Goal: Information Seeking & Learning: Find specific fact

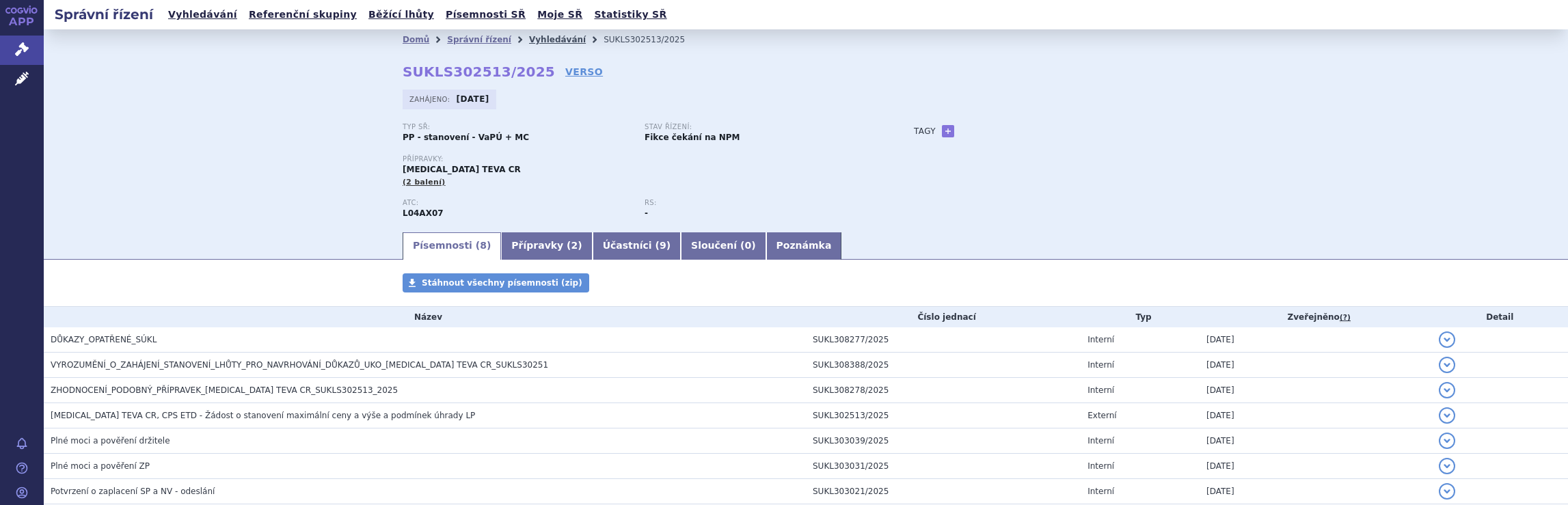
click at [539, 39] on link "Vyhledávání" at bounding box center [558, 39] width 57 height 10
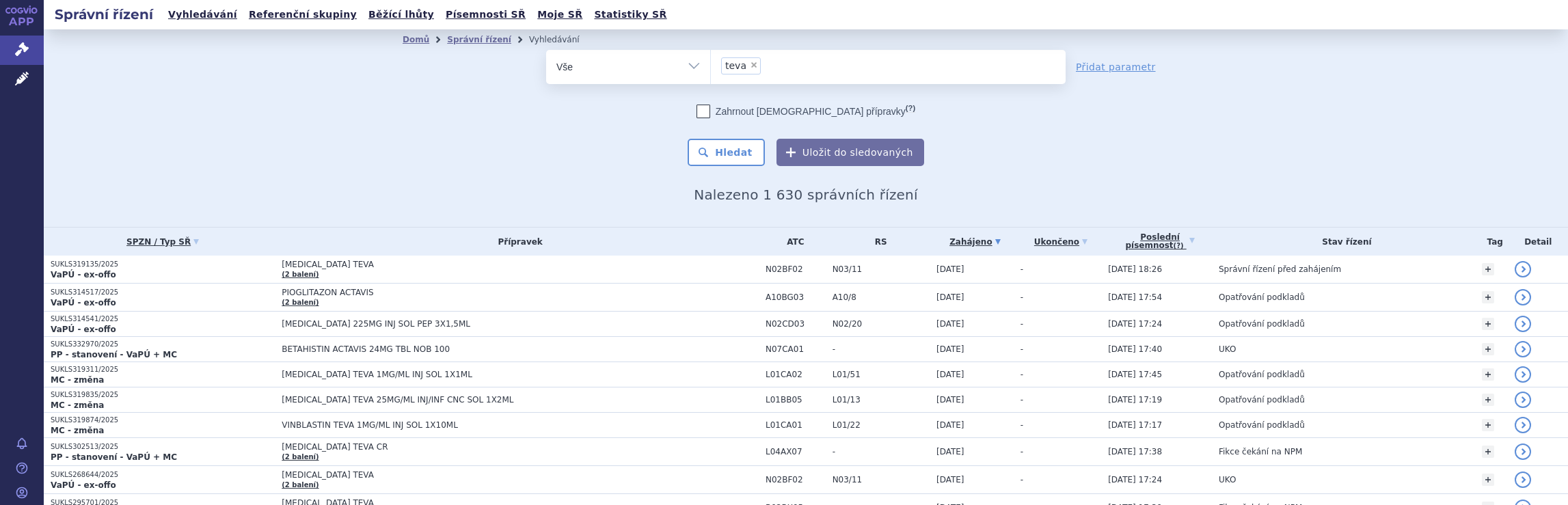
click at [820, 76] on ul "× teva" at bounding box center [888, 64] width 355 height 30
click at [711, 76] on select "teva" at bounding box center [711, 66] width 1 height 34
type input "te"
select select
type input "t"
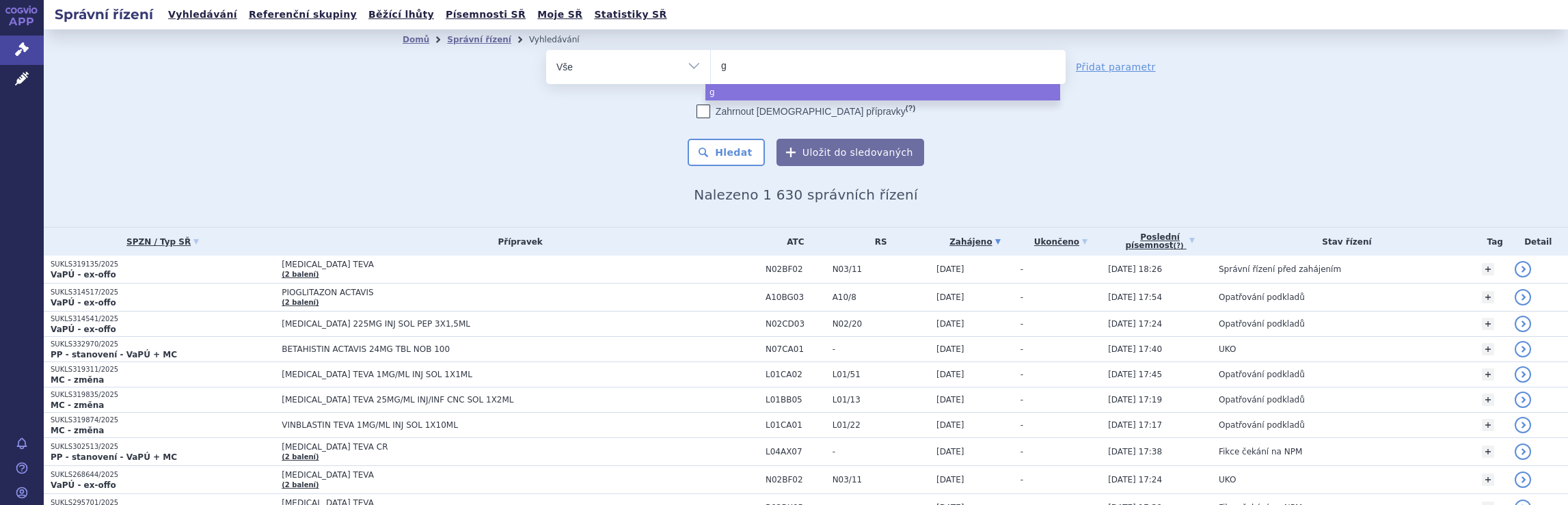
type input "ge"
type input "gede"
type input "gedeo"
type input "gedeon"
type input "gedeon ri"
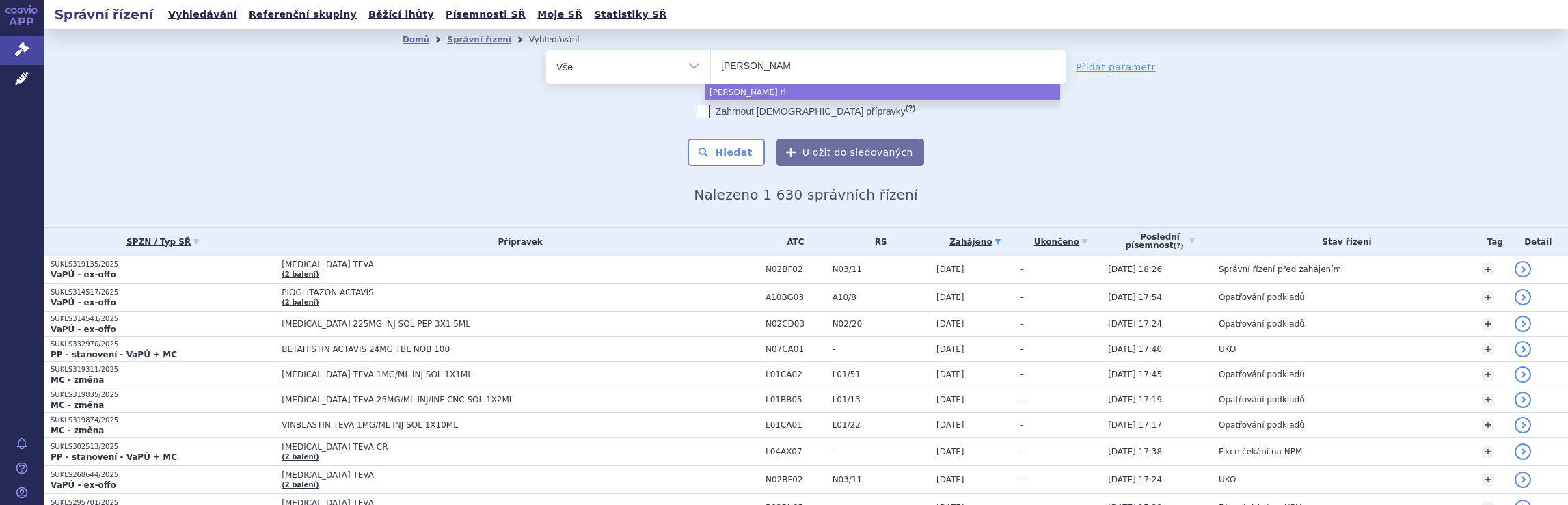
type input "gedeon ric"
type input "gedeon rich"
type input "gedeon richr"
type input "gedeon rich"
type input "gedeon richt"
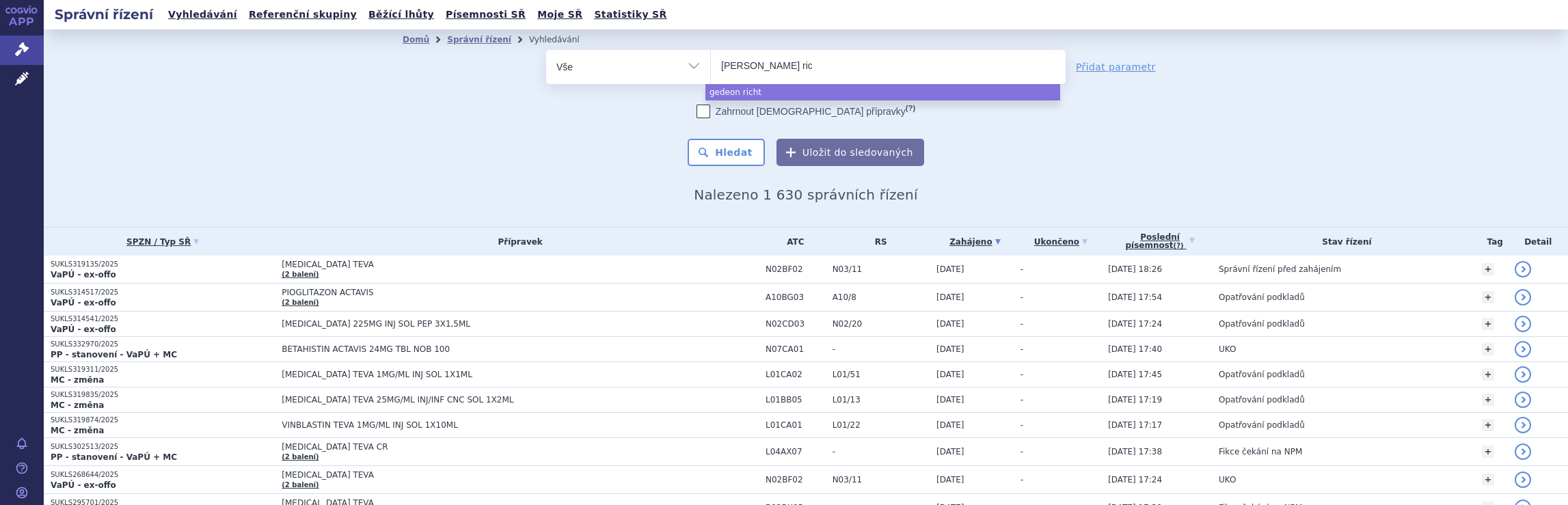
type input "gedeon richter"
select select "gedeon richter"
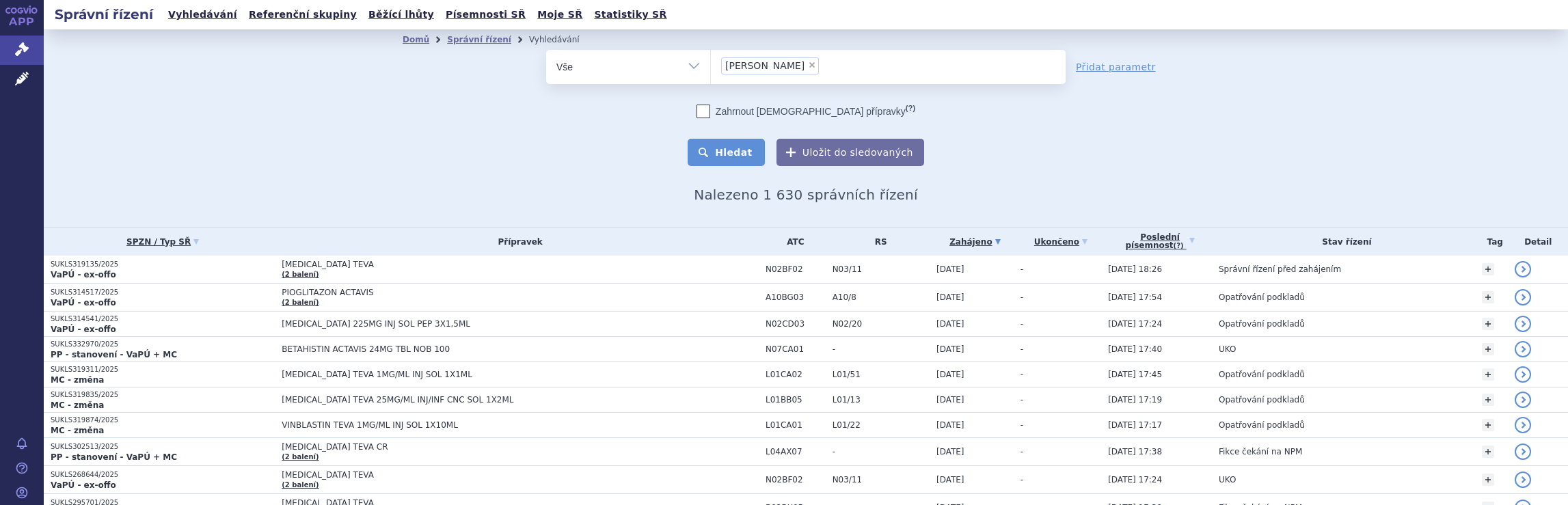
click at [733, 153] on button "Hledat" at bounding box center [727, 152] width 77 height 27
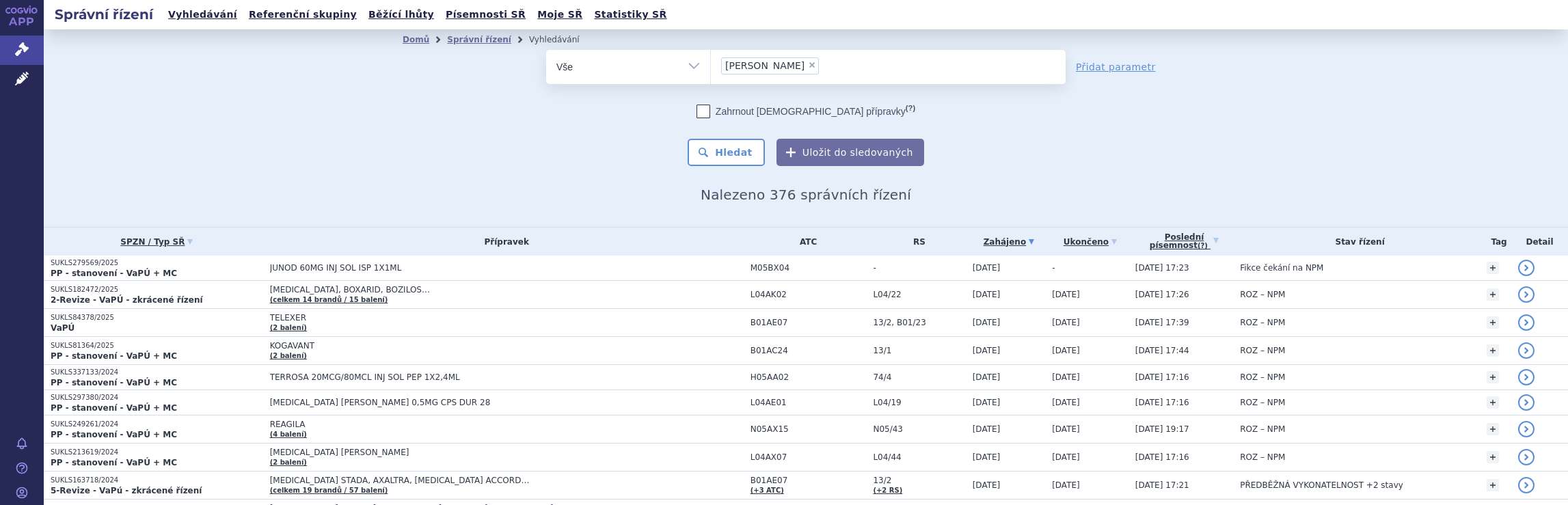
click at [847, 65] on ul "× gedeon richter" at bounding box center [888, 64] width 355 height 30
click at [711, 65] on select "gedeon richter" at bounding box center [711, 66] width 1 height 34
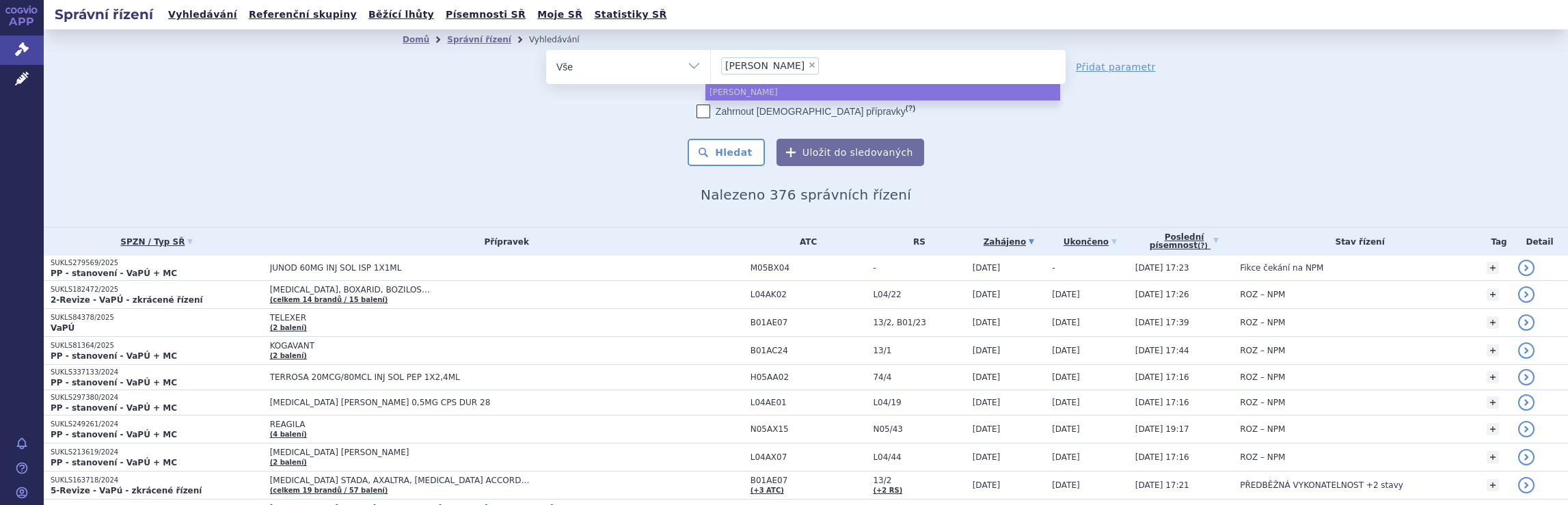
select select
type input "gedeon richter"
type input "gedeon ri"
type input "g"
type input "ne"
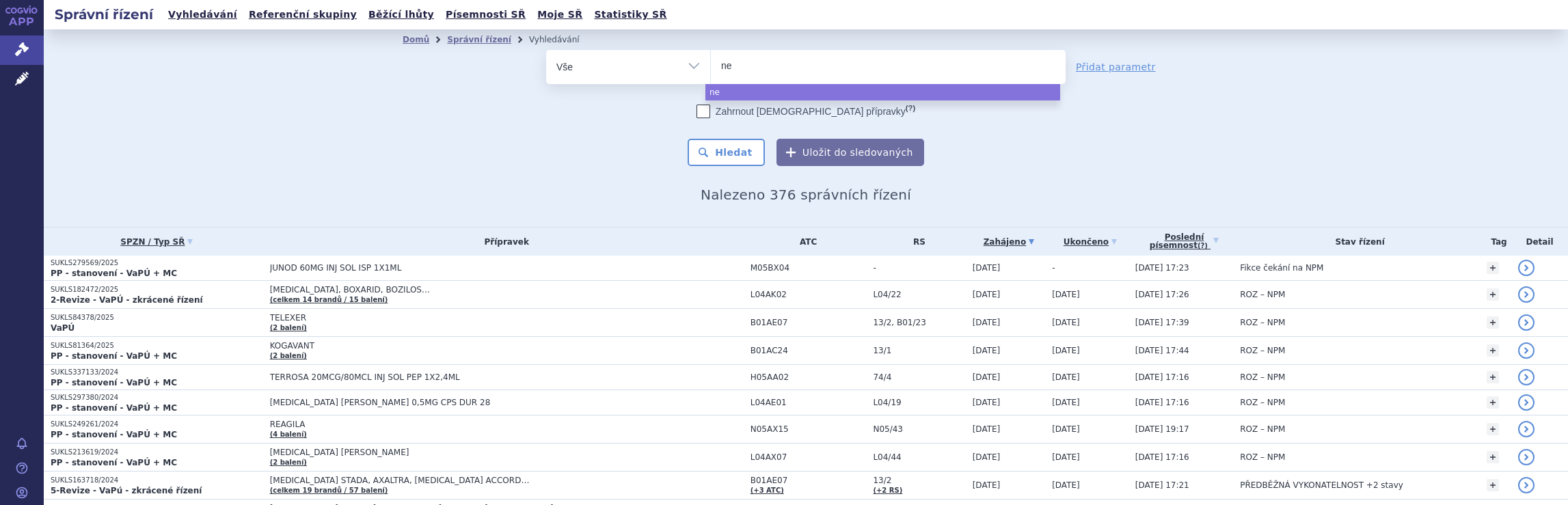
type input "neu"
type input "neur"
type input "neura"
type input "neurax"
type input "neuraxp"
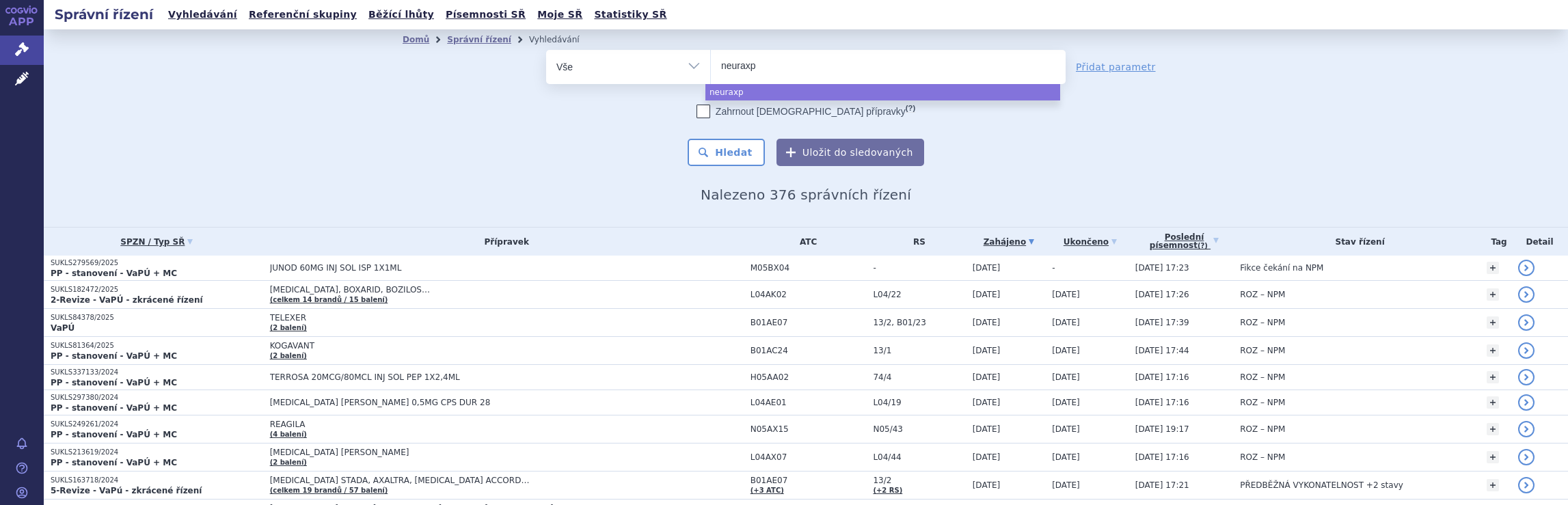
type input "neuraxph"
type input "neuraxpha"
type input "neuraxphar"
type input "neuraxpharm"
select select "neuraxpharm"
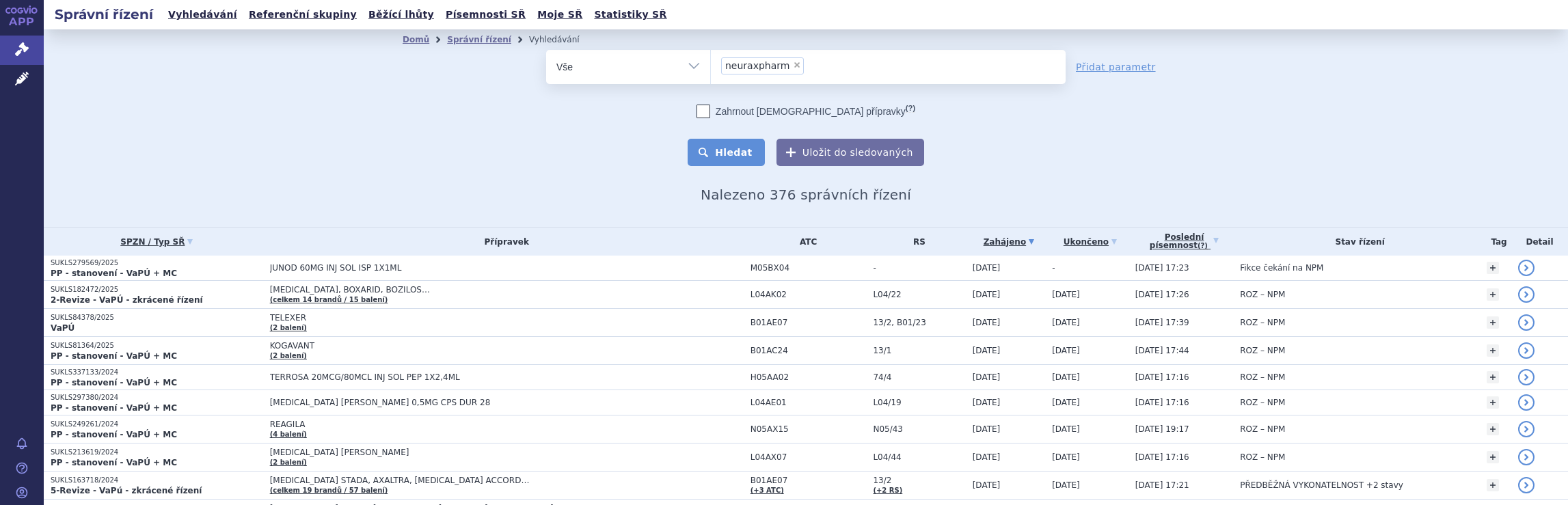
click at [745, 153] on button "Hledat" at bounding box center [727, 152] width 77 height 27
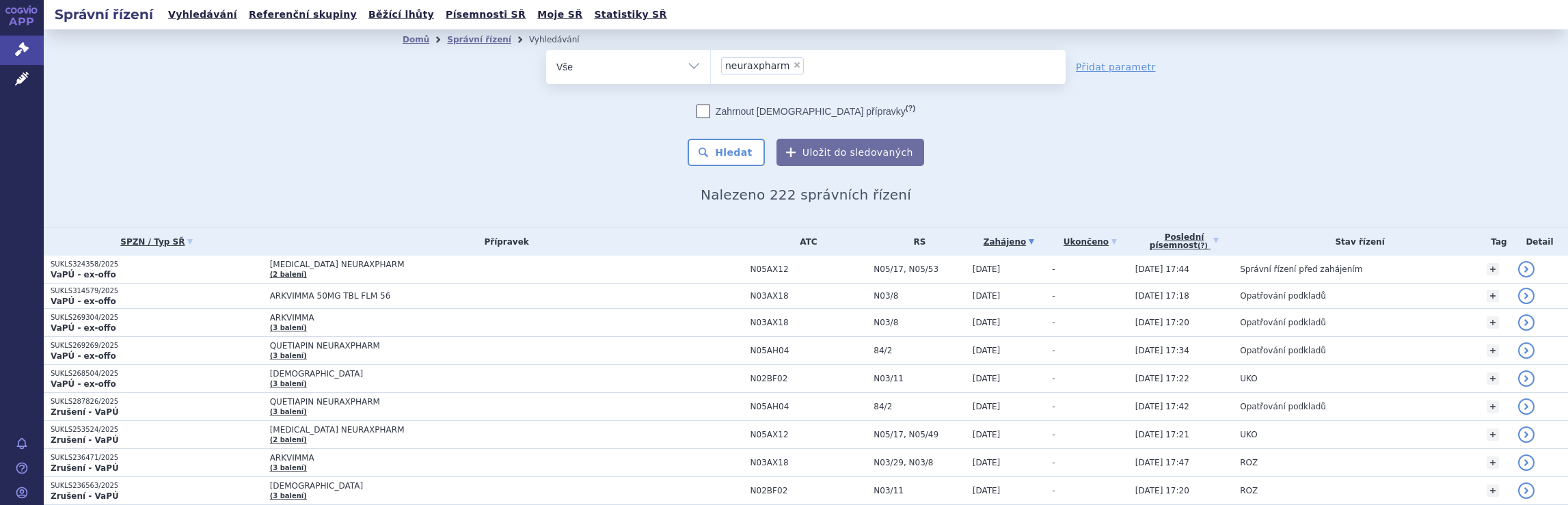
scroll to position [785, 0]
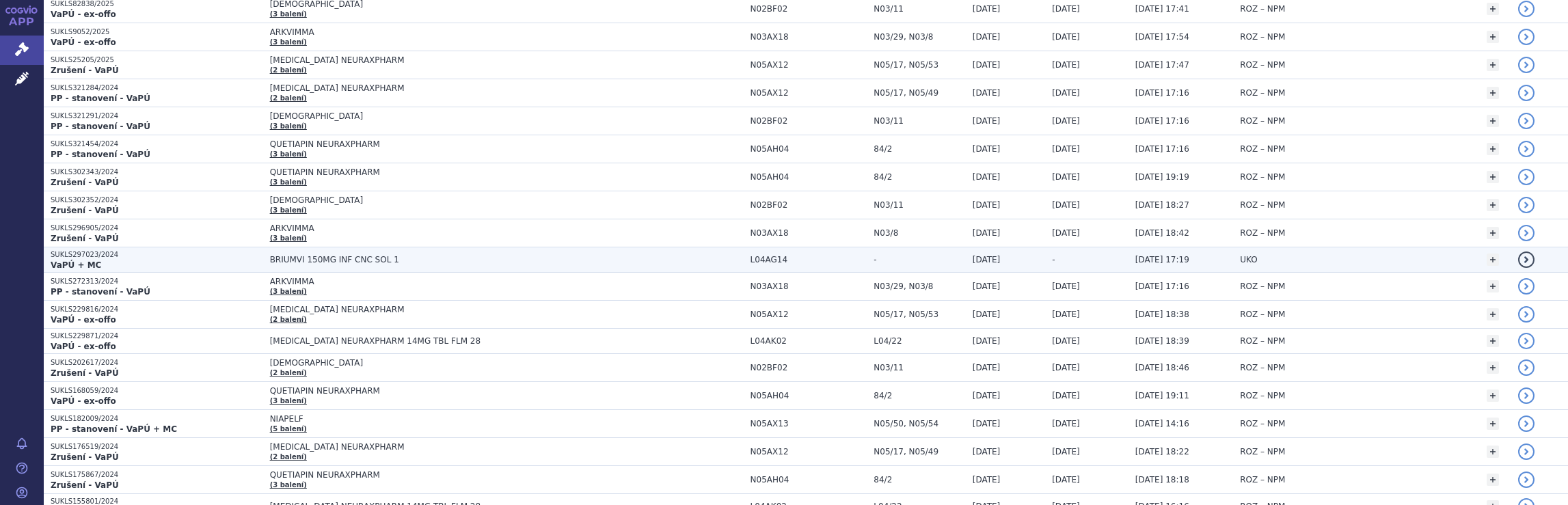
click at [428, 255] on span "BRIUMVI 150MG INF CNC SOL 1" at bounding box center [441, 259] width 342 height 10
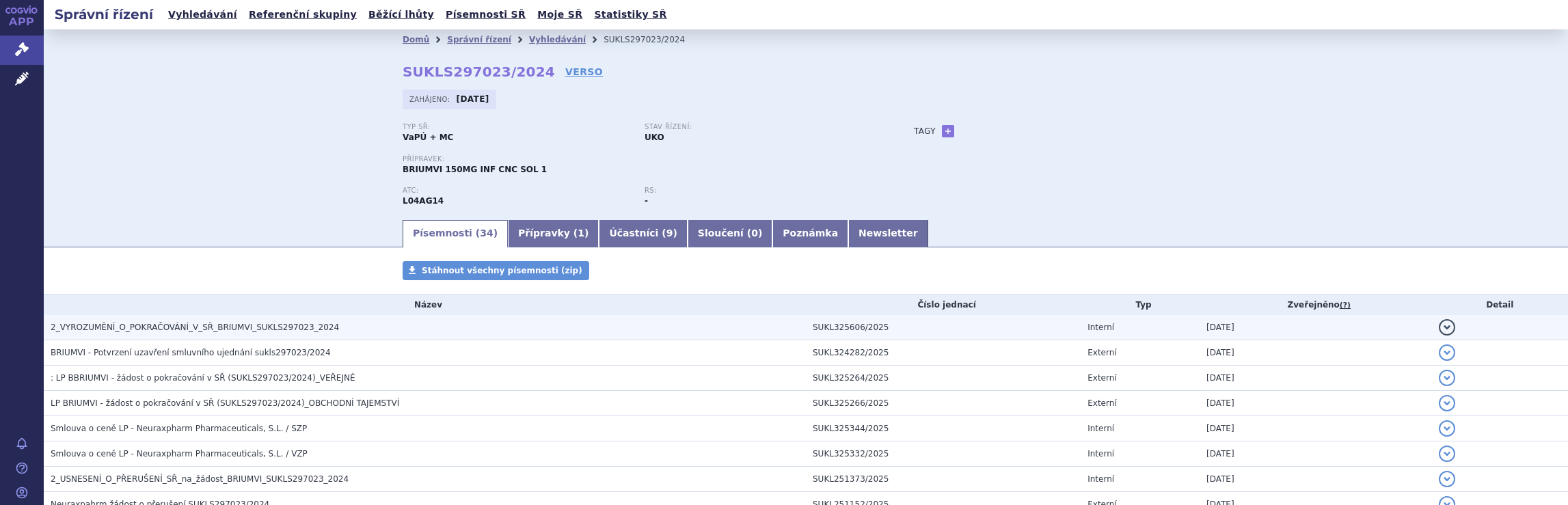
click at [491, 330] on h3 "2_VYROZUMĚNÍ_O_POKRAČOVÁNÍ_V_SŘ_BRIUMVI_SUKLS297023_2024" at bounding box center [428, 327] width 755 height 14
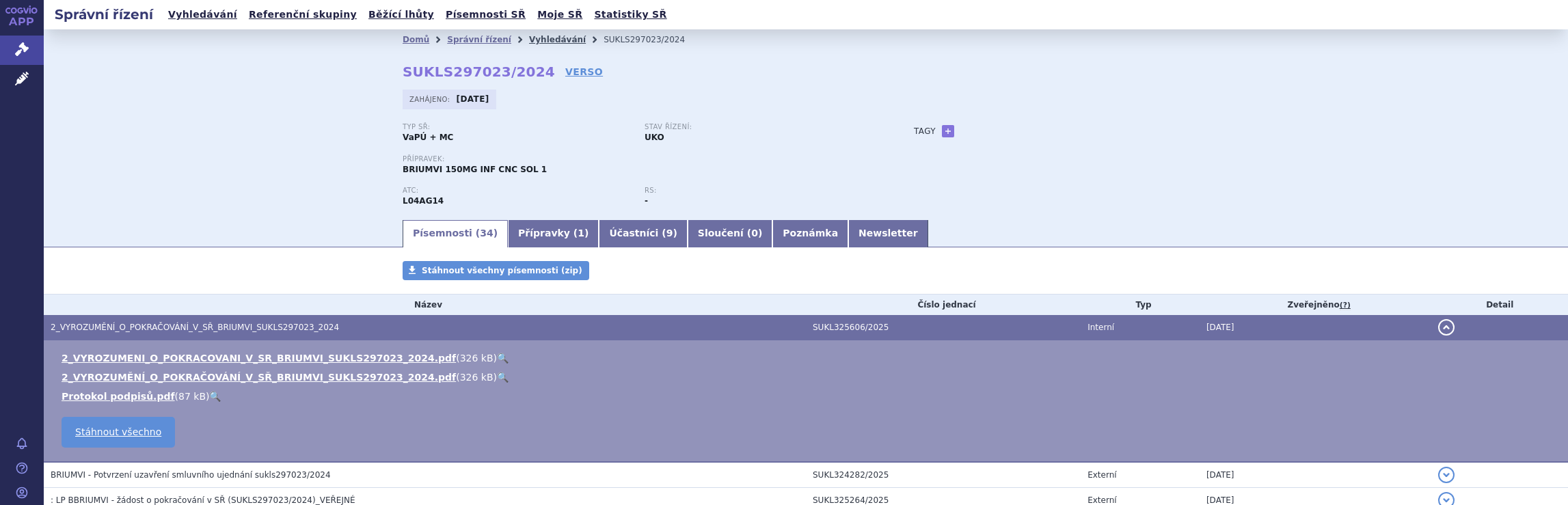
click at [529, 38] on link "Vyhledávání" at bounding box center [558, 39] width 57 height 10
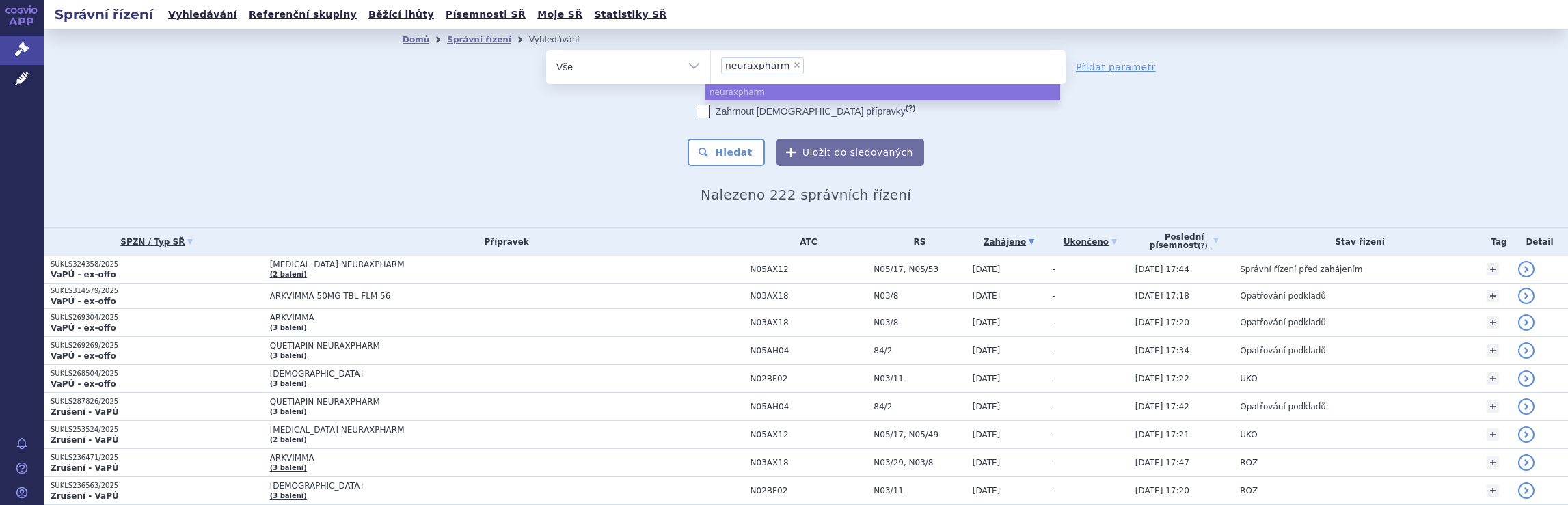
select select
type input "neuraxpharm"
type input "neurax"
type input "n"
type input "ro"
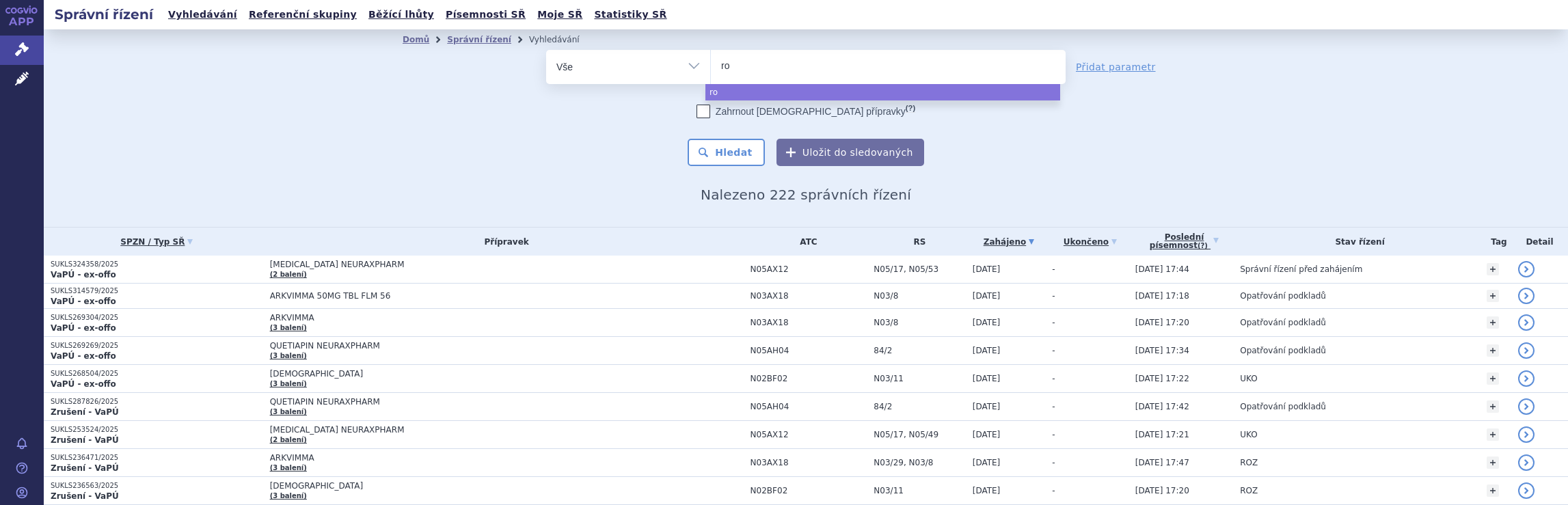
type input "roc"
type input "roch"
type input "roche"
select select "roche"
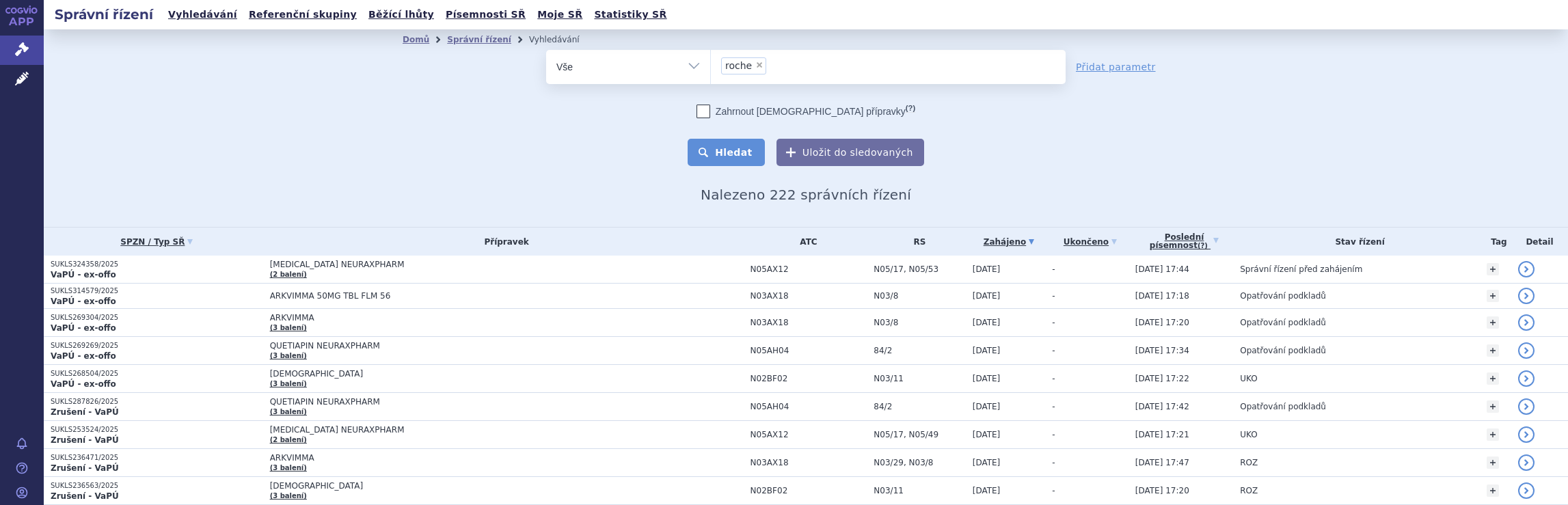
click at [737, 153] on button "Hledat" at bounding box center [727, 152] width 77 height 27
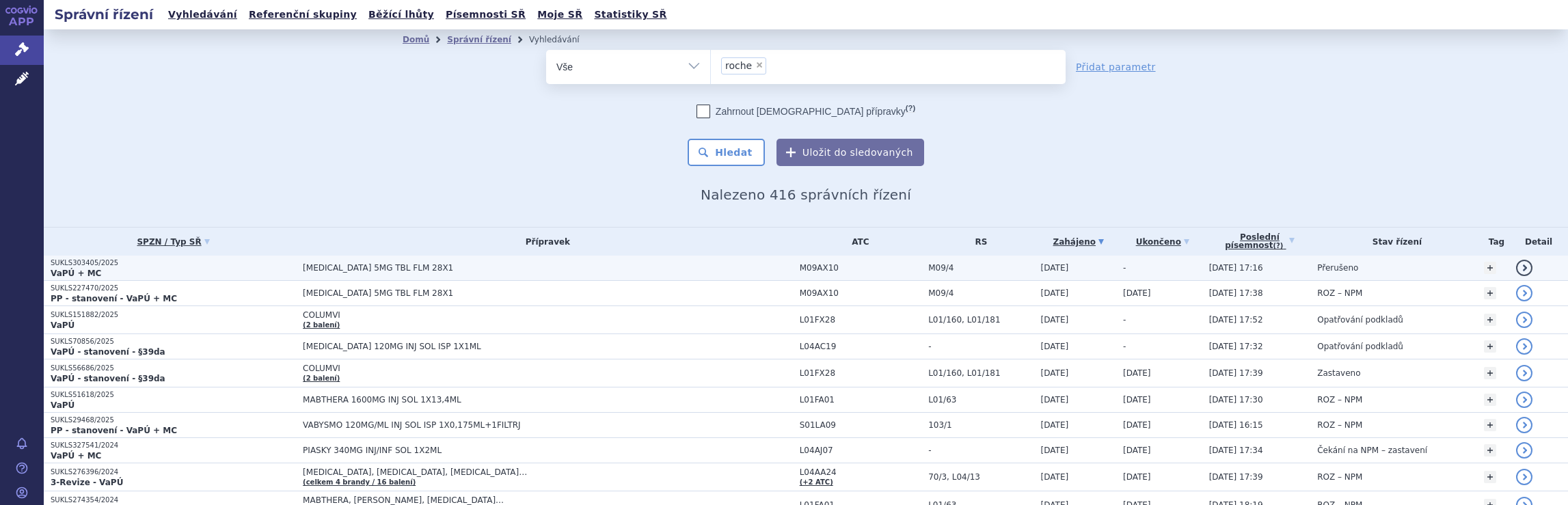
click at [665, 267] on span "[MEDICAL_DATA] 5MG TBL FLM 28X1" at bounding box center [548, 267] width 491 height 10
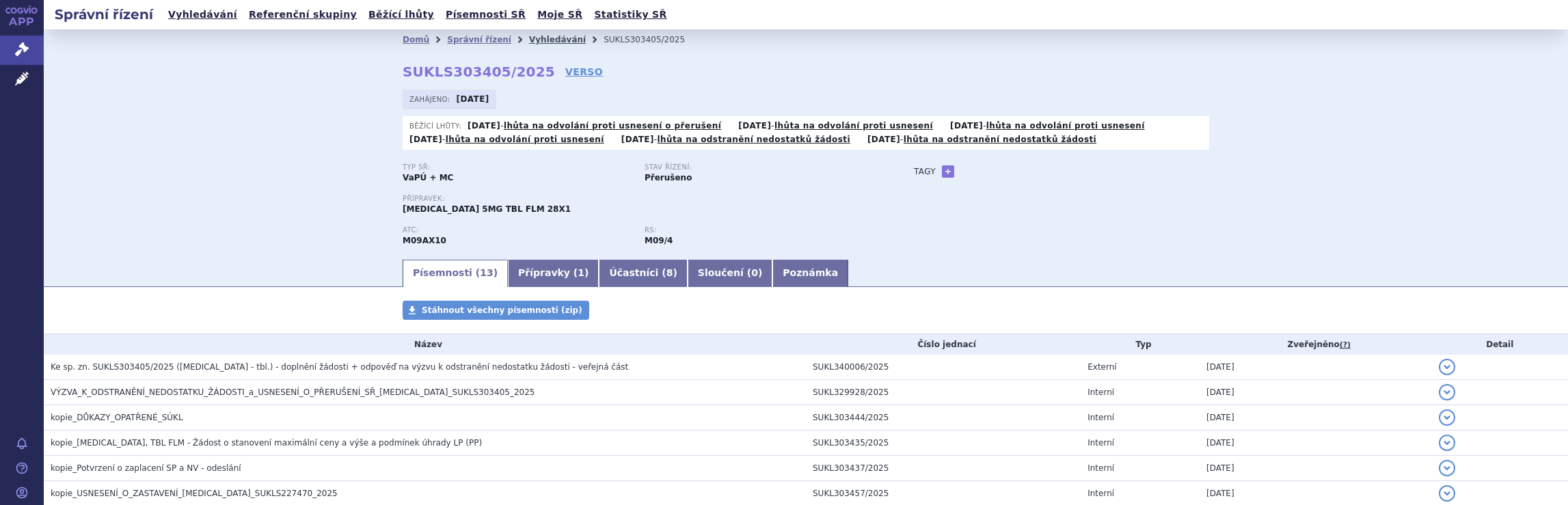
click at [539, 39] on link "Vyhledávání" at bounding box center [558, 39] width 57 height 10
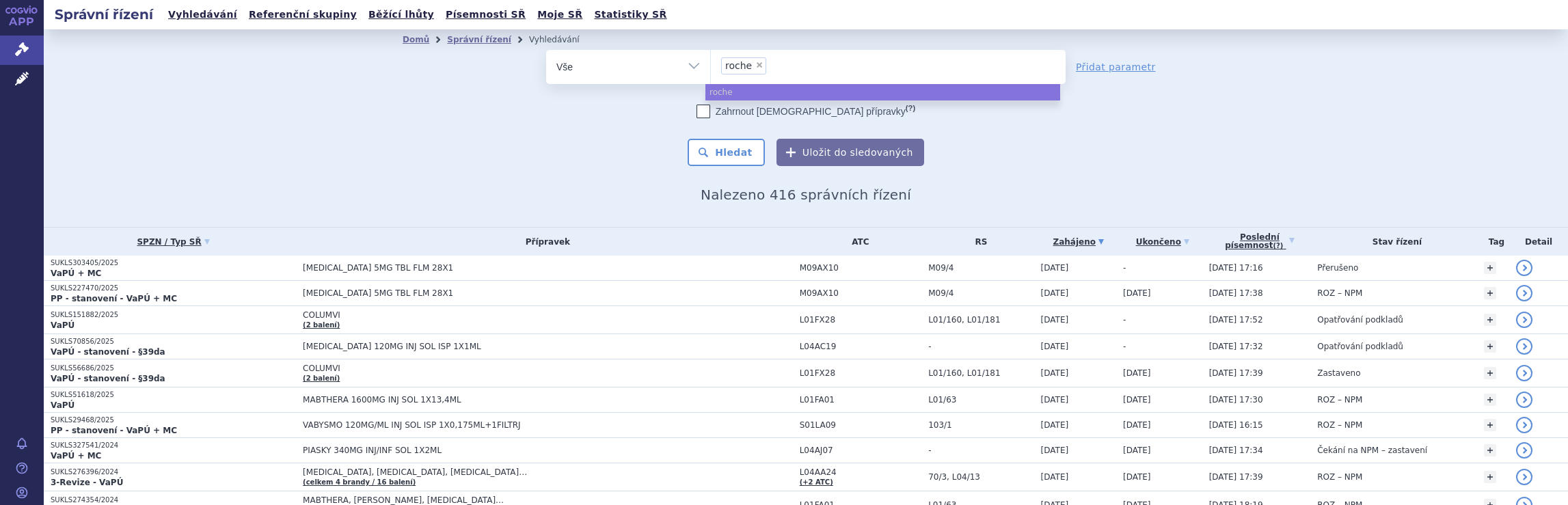
click at [619, 145] on div "Zahrnout bratrské přípravky (?) Hledat Uložit do sledovaných" at bounding box center [806, 135] width 520 height 61
click at [785, 59] on ul "× roche" at bounding box center [888, 64] width 355 height 30
click at [711, 59] on select "roche" at bounding box center [711, 66] width 1 height 34
select select
type input "roche"
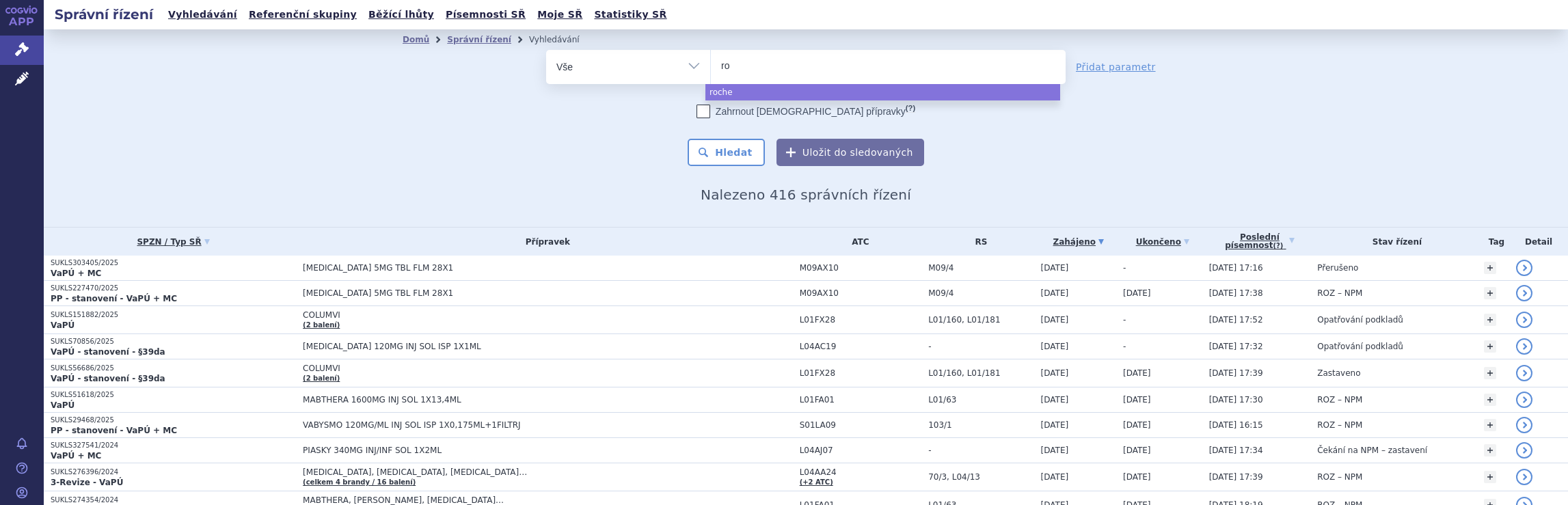
type input "r"
type input "no"
type input "nova"
type input "novar"
type input "novart"
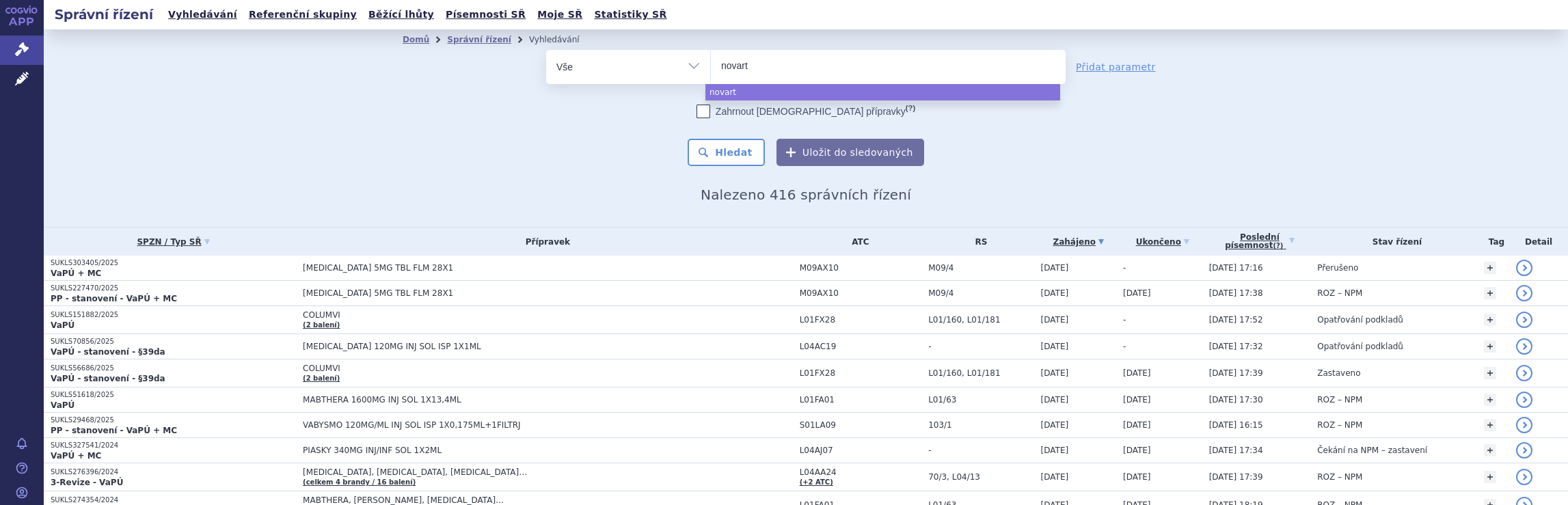
type input "novarti"
type input "novartis"
select select "novartis"
click at [729, 150] on button "Hledat" at bounding box center [727, 152] width 77 height 27
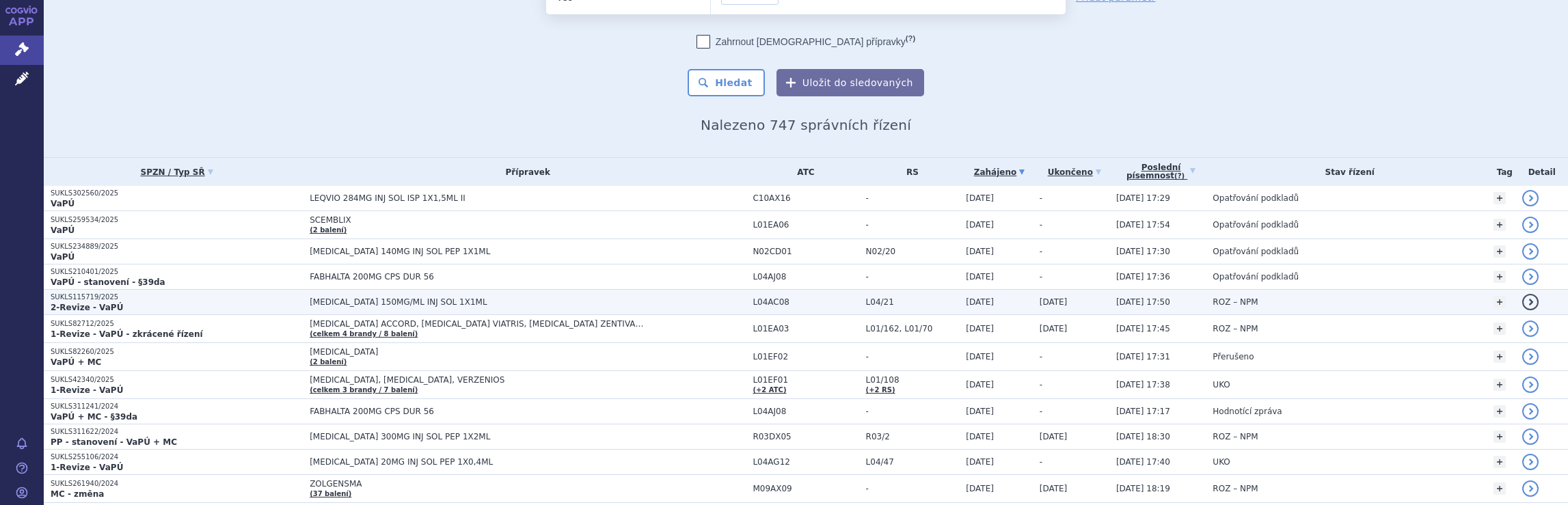
scroll to position [137, 0]
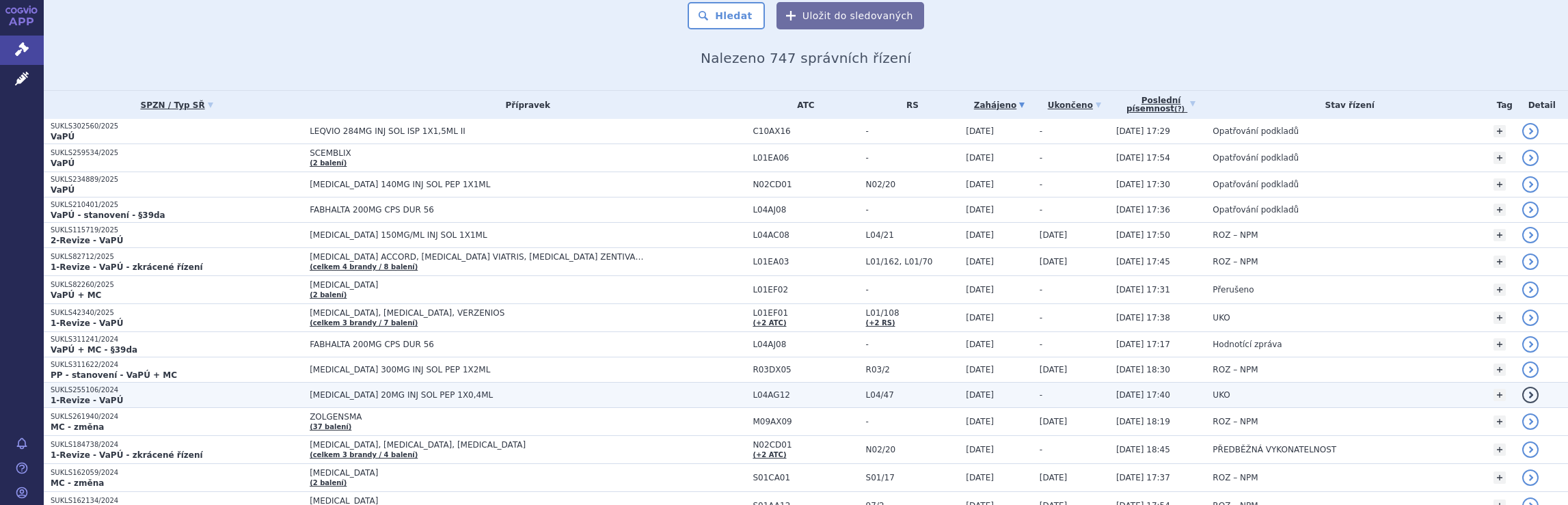
click at [803, 391] on span "L04AG12" at bounding box center [806, 395] width 106 height 10
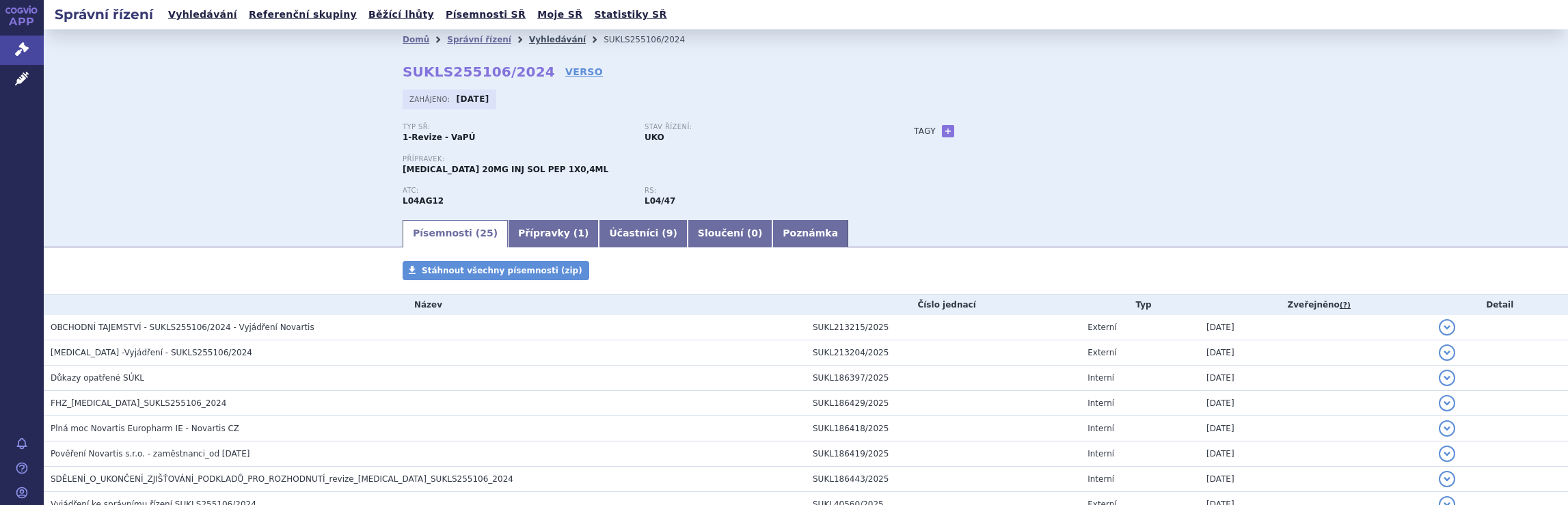
click at [541, 37] on link "Vyhledávání" at bounding box center [558, 39] width 57 height 10
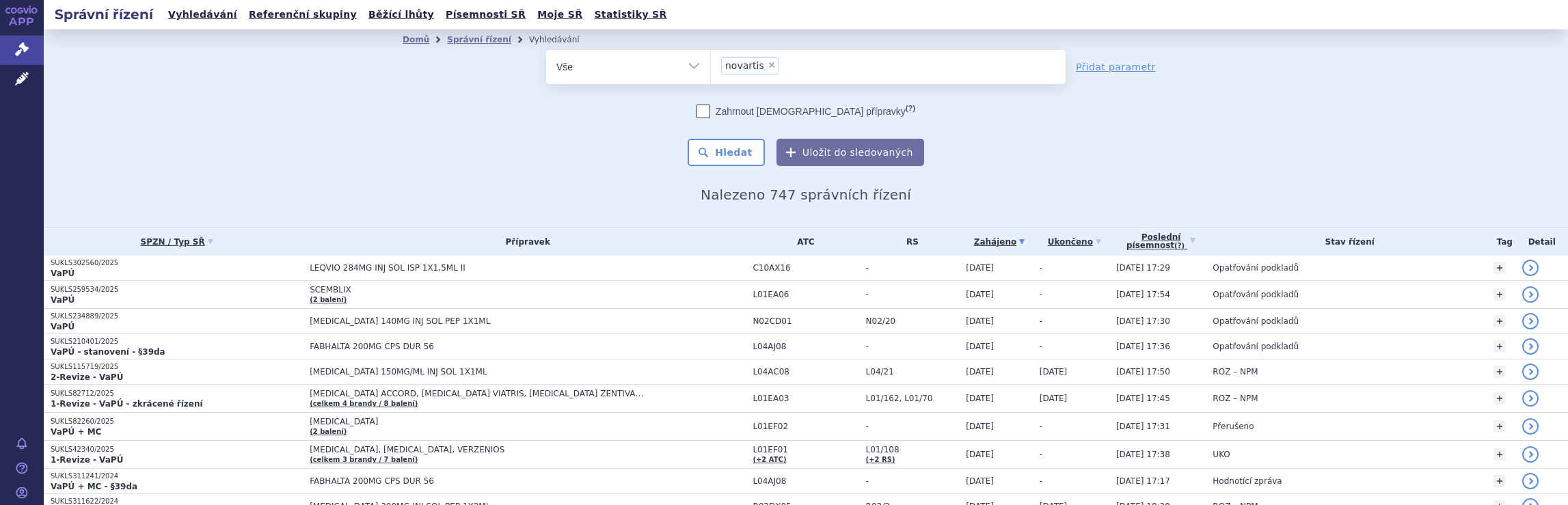
click at [834, 77] on ul "× novartis" at bounding box center [888, 64] width 355 height 30
click at [711, 77] on select "novartis" at bounding box center [711, 66] width 1 height 34
click at [821, 67] on ul "× novartis" at bounding box center [888, 64] width 355 height 30
click at [711, 67] on select "novartis" at bounding box center [711, 66] width 1 height 34
select select
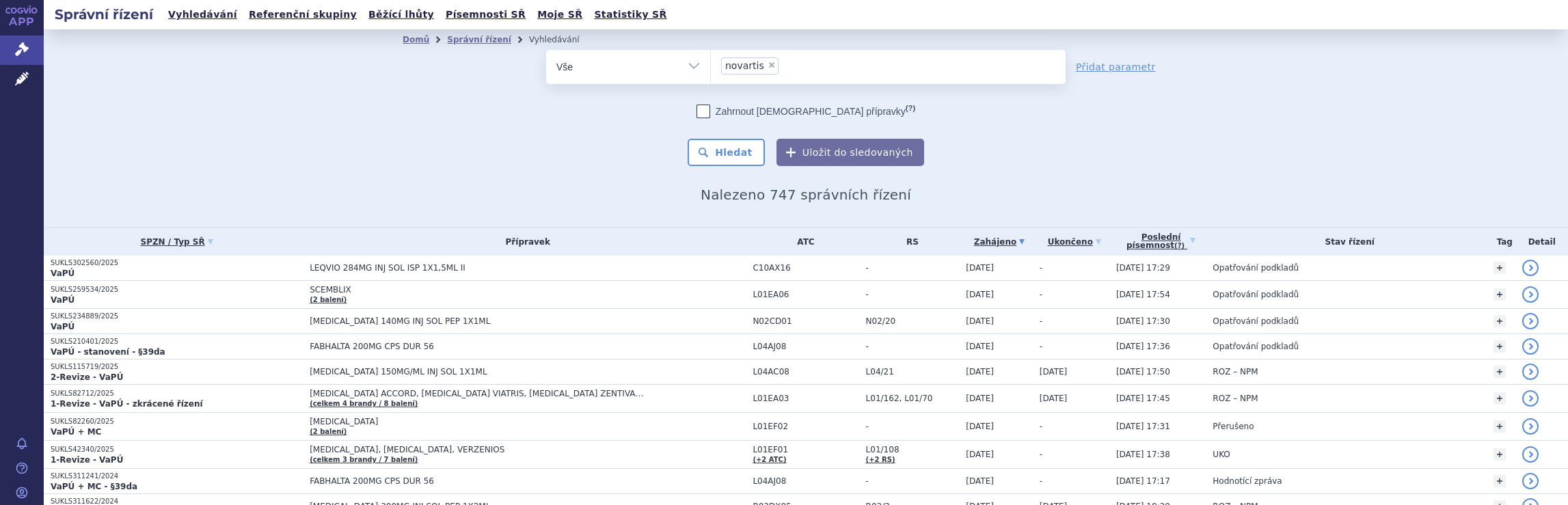
type input "novartis"
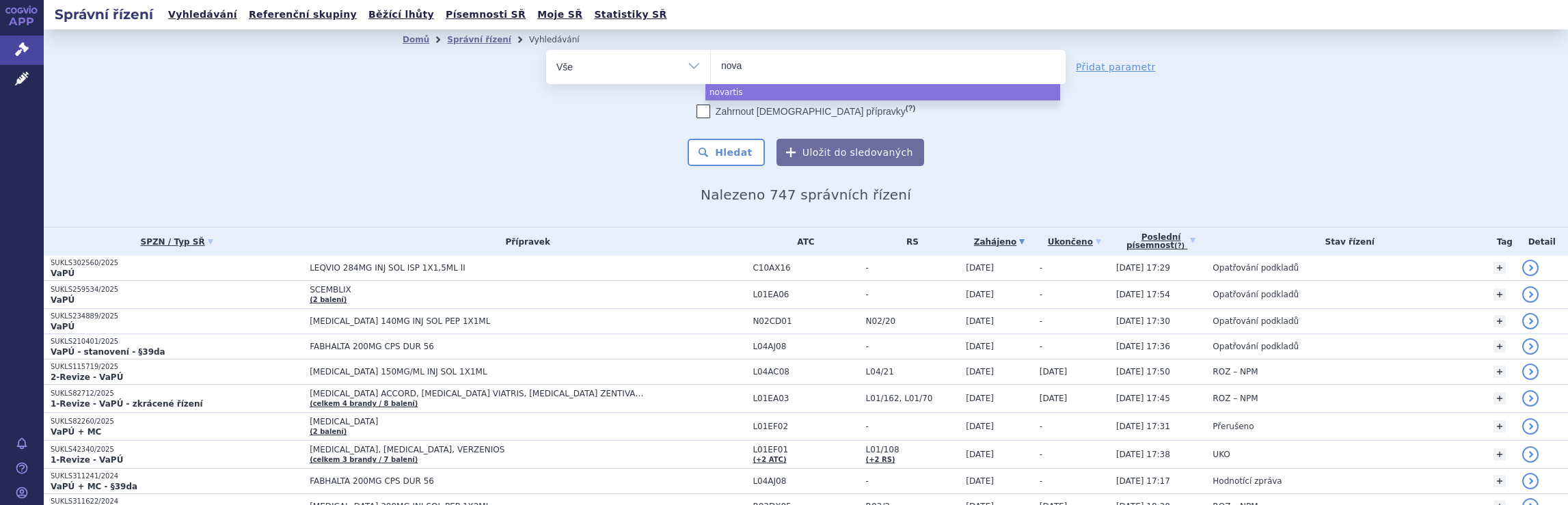
type input "nov"
type input "n"
type input "me"
type input "mer"
type input "merc"
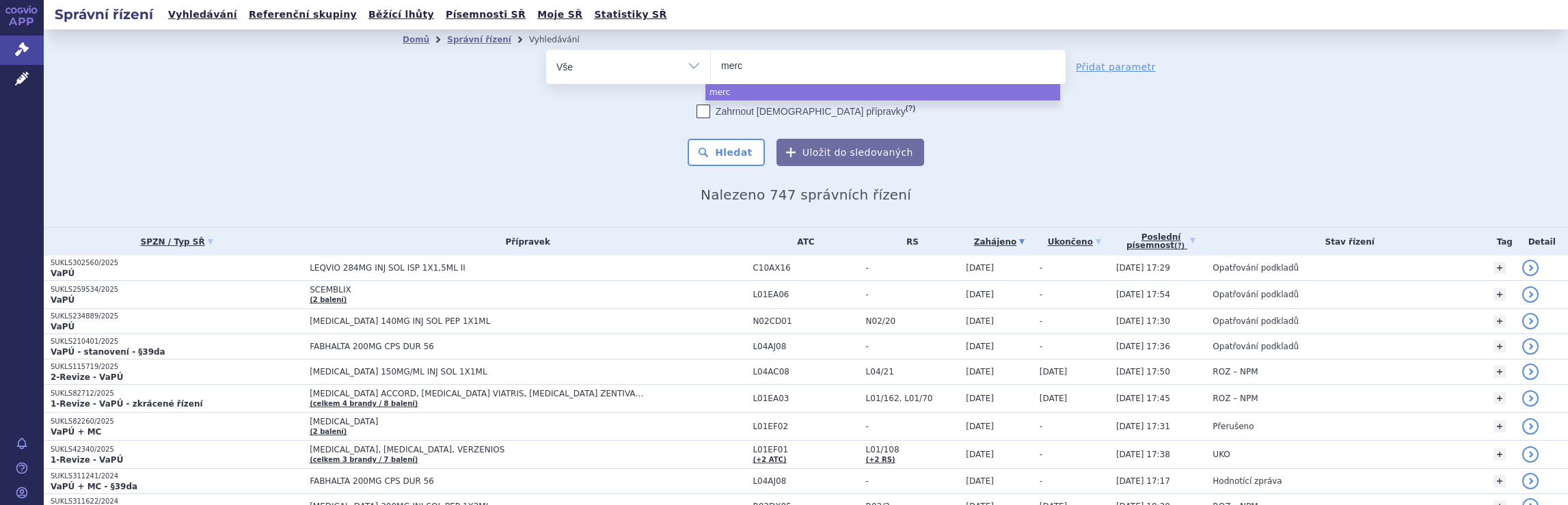
type input "merck"
type input "merck s"
type input "merck sp"
type input "merck spo"
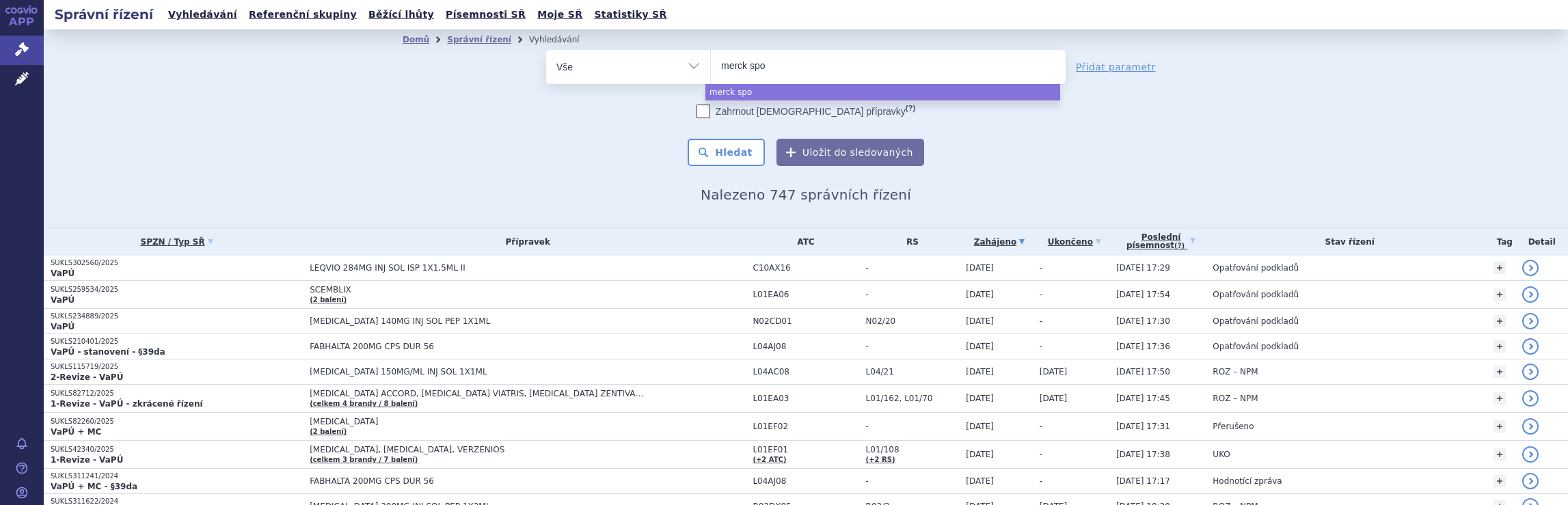
type input "merck spol"
select select "merck spol"
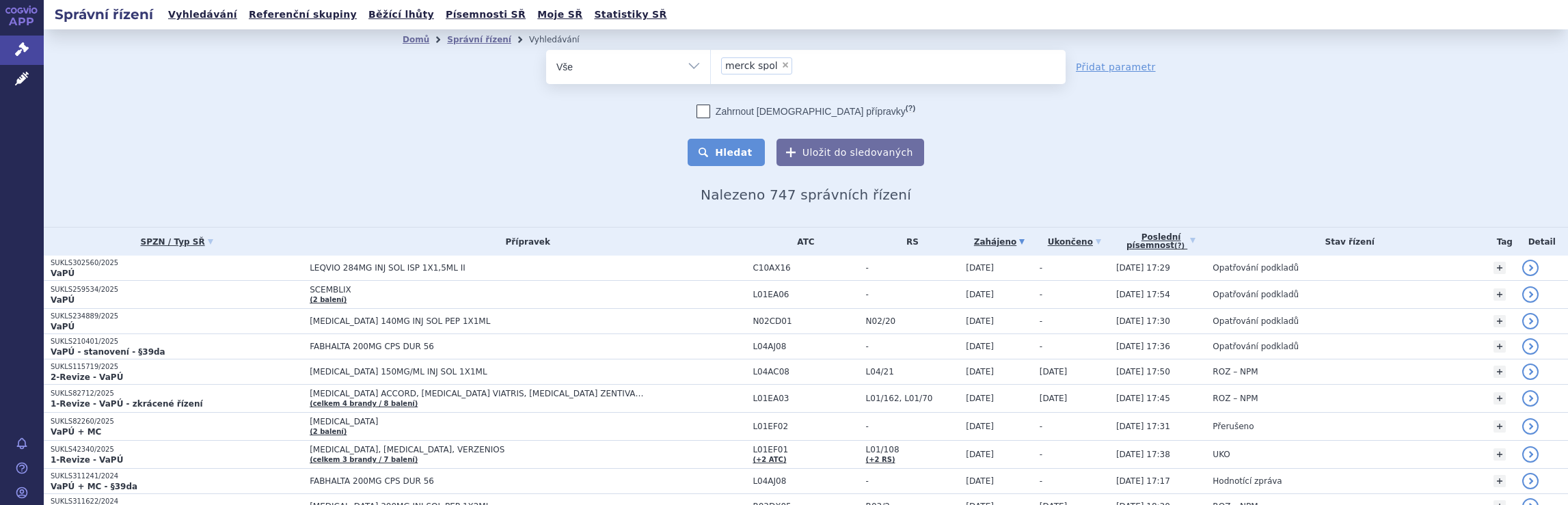
click at [750, 151] on button "Hledat" at bounding box center [727, 152] width 77 height 27
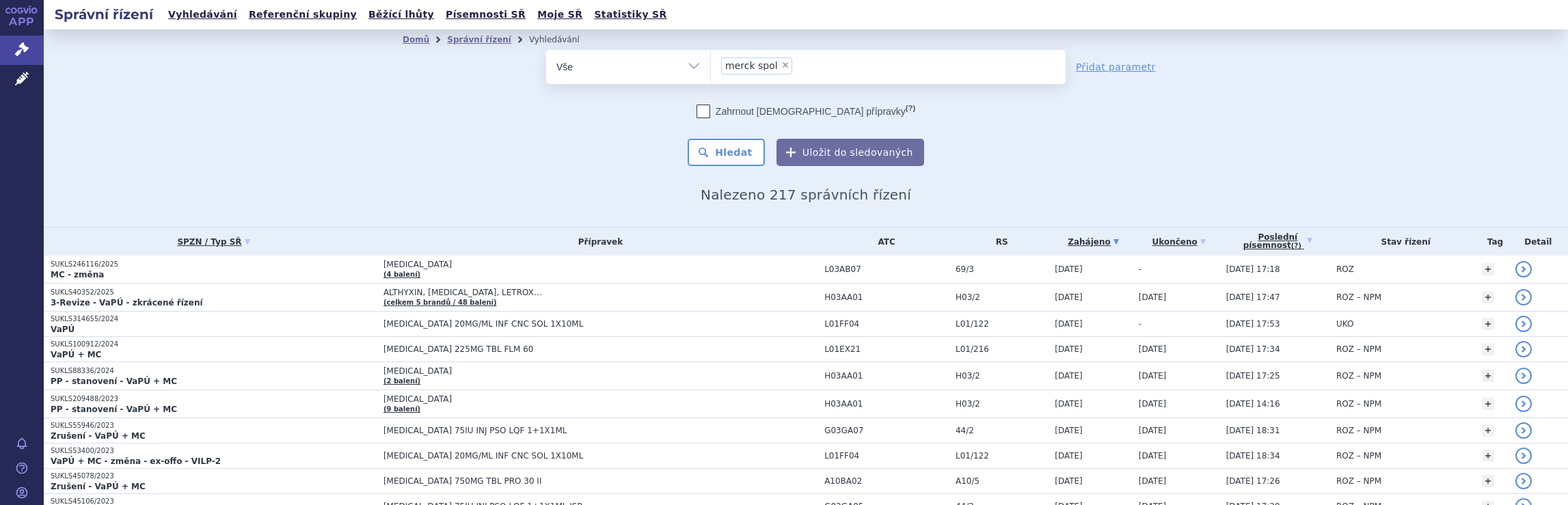
click at [828, 73] on ul "× merck spol" at bounding box center [888, 64] width 355 height 30
click at [711, 73] on select "merck spol" at bounding box center [711, 66] width 1 height 34
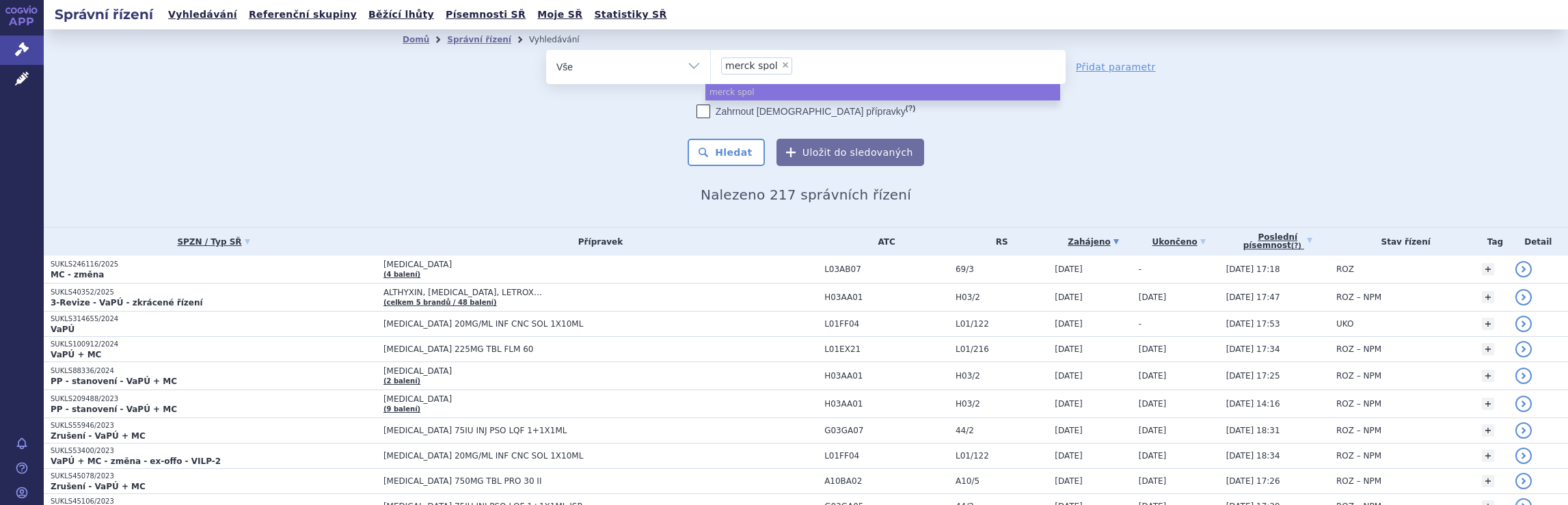
select select
type input "merck spol"
type input "merck"
type input "m"
type input "ja"
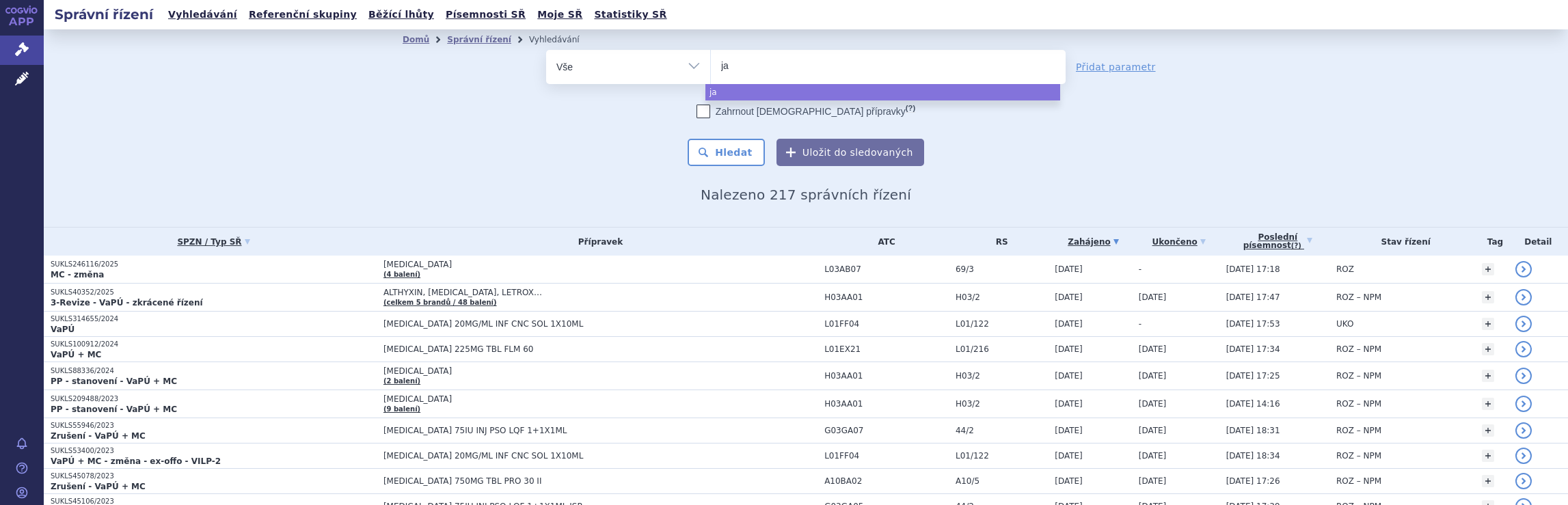
type input "jan"
type input "jans"
type input "janss"
type input "jansse"
type input "[PERSON_NAME]"
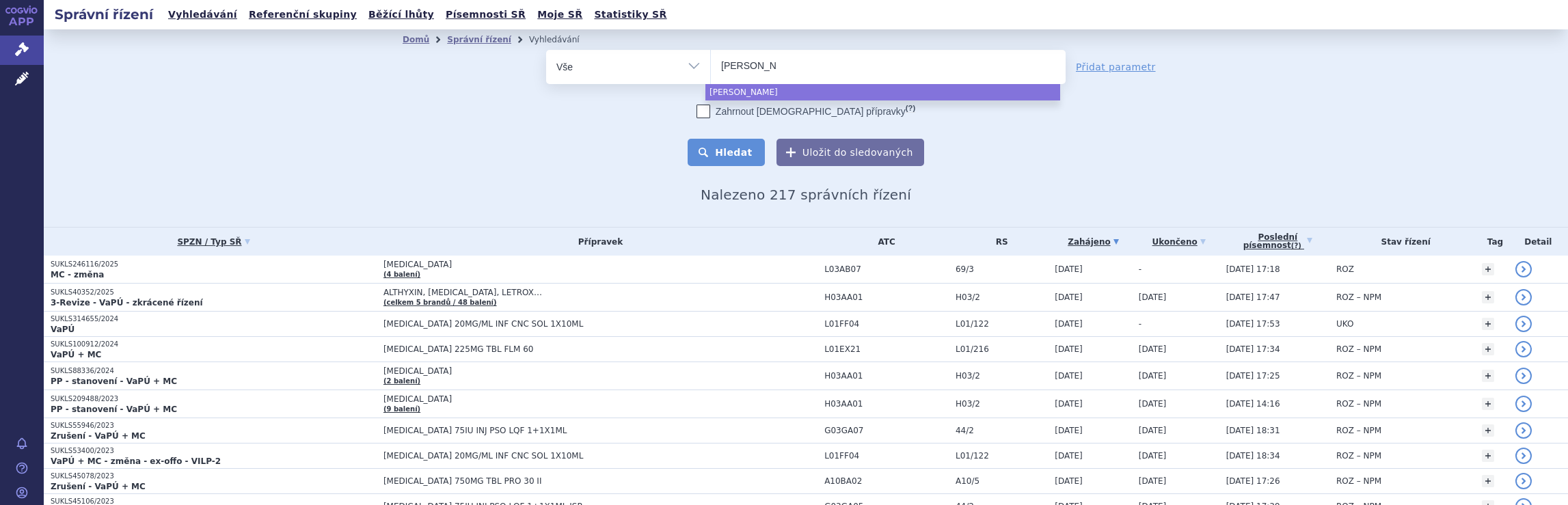
select select "[PERSON_NAME]"
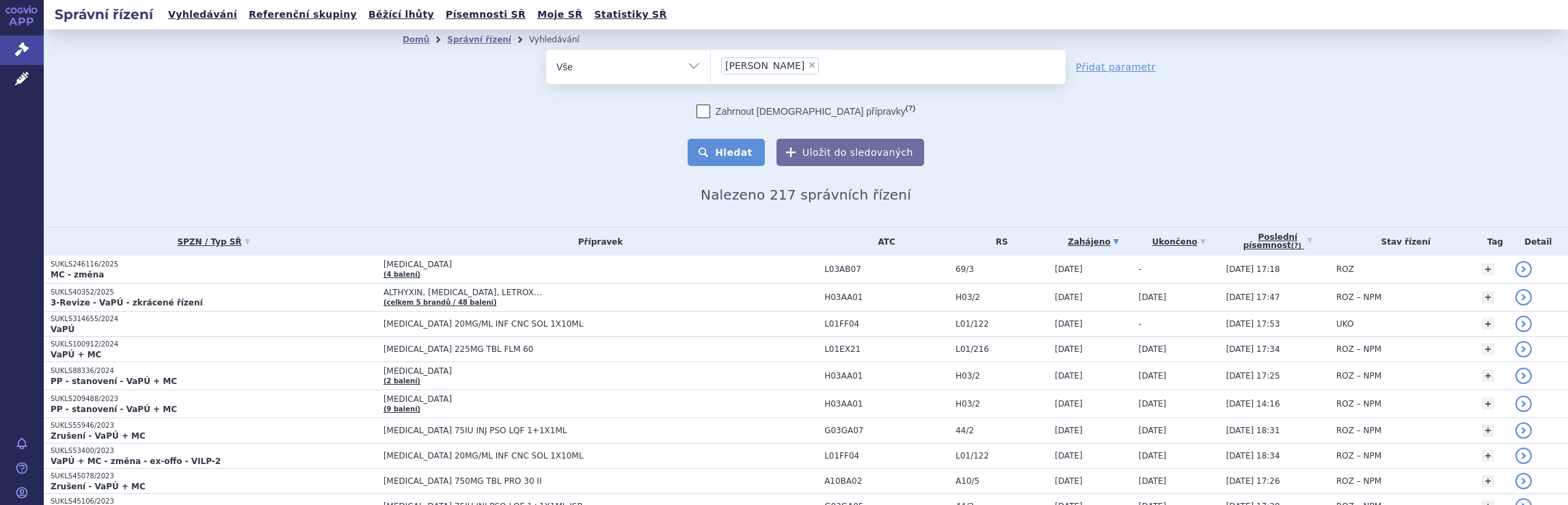
click at [732, 152] on button "Hledat" at bounding box center [727, 152] width 77 height 27
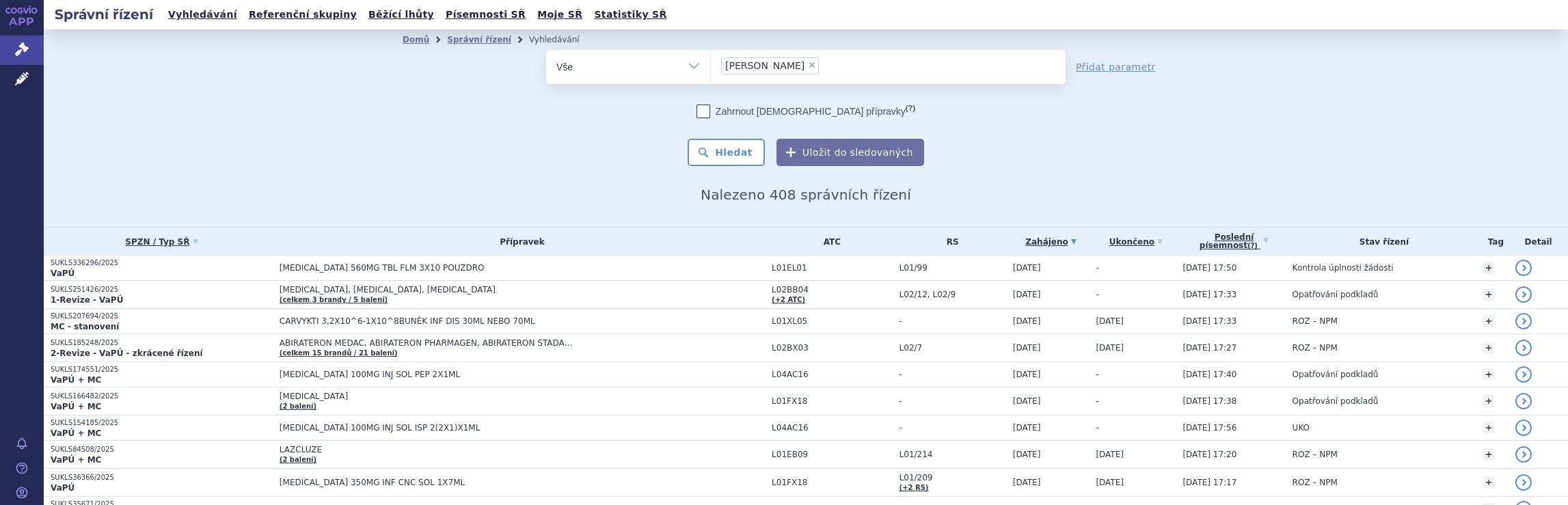
click at [784, 67] on ul "× [PERSON_NAME]" at bounding box center [888, 64] width 355 height 30
click at [711, 67] on select "[PERSON_NAME]" at bounding box center [711, 66] width 1 height 34
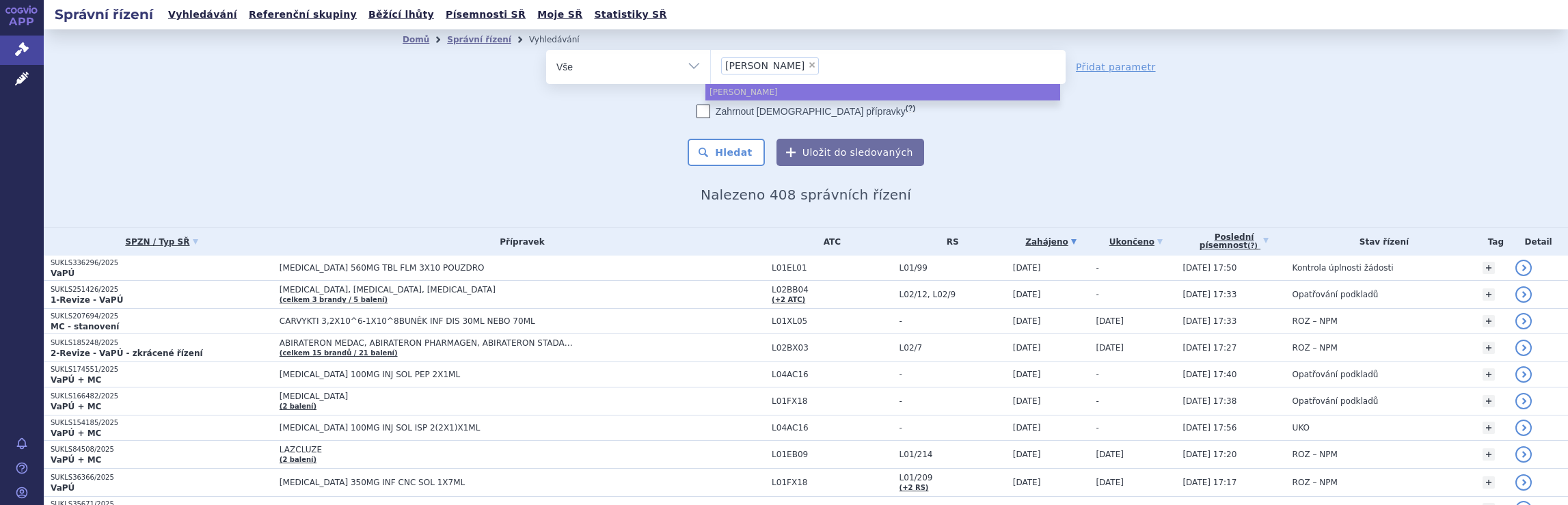
select select
type input "[PERSON_NAME]"
type input "janss"
type input "j"
type input "br"
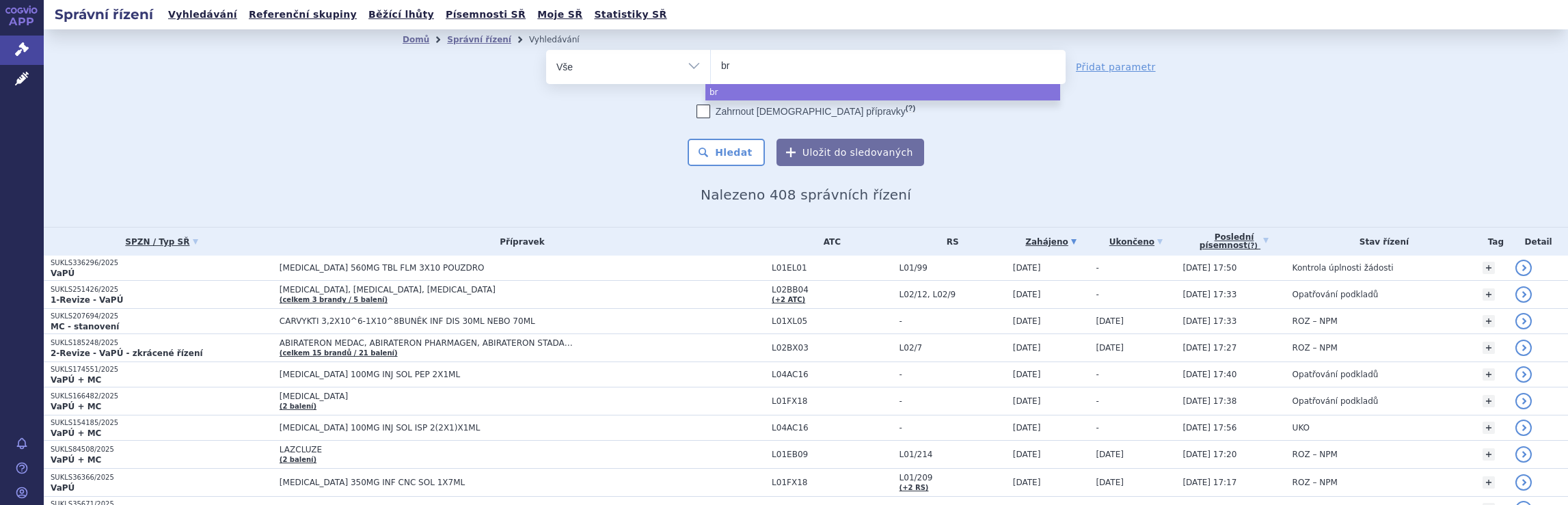
type input "bri"
type input "bris"
type input "brist"
type input "bristo"
type input "[GEOGRAPHIC_DATA]"
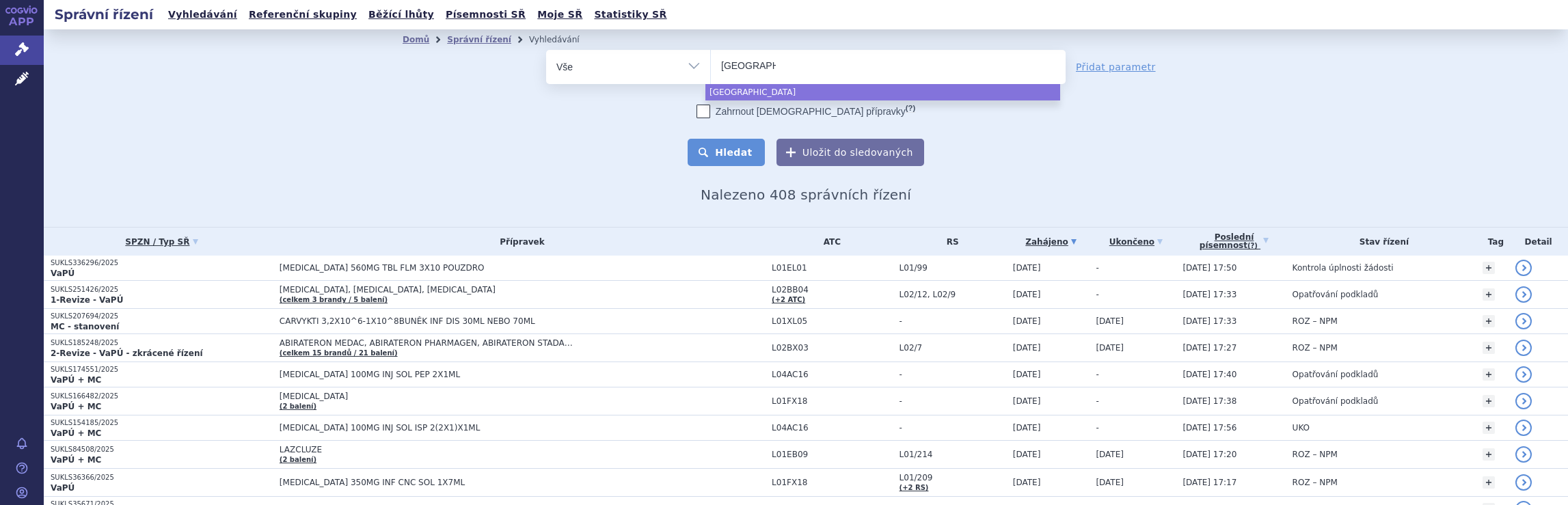
select select "[GEOGRAPHIC_DATA]"
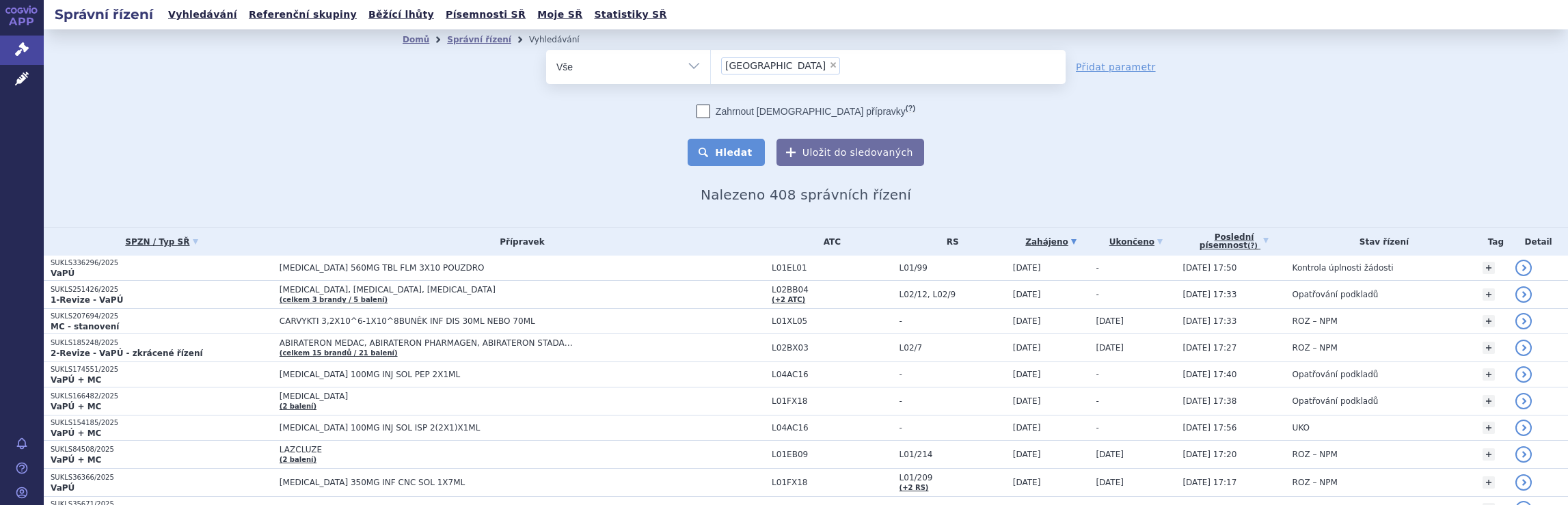
click at [733, 155] on button "Hledat" at bounding box center [727, 152] width 77 height 27
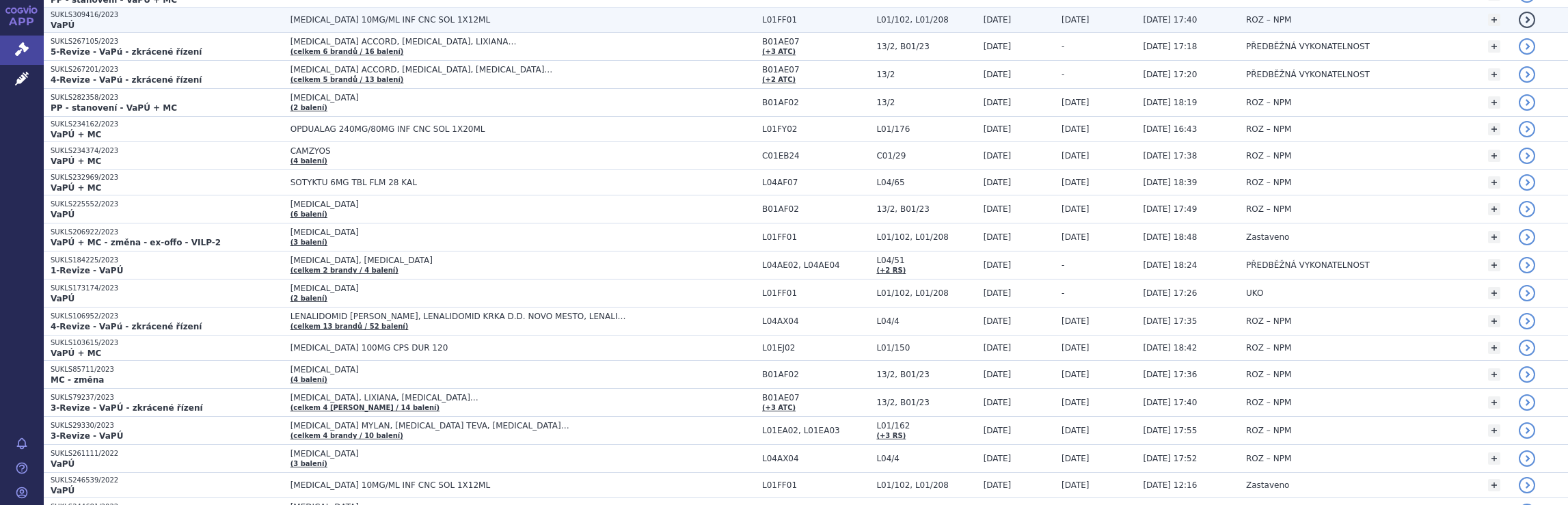
scroll to position [1302, 0]
